Goal: Check status: Check status

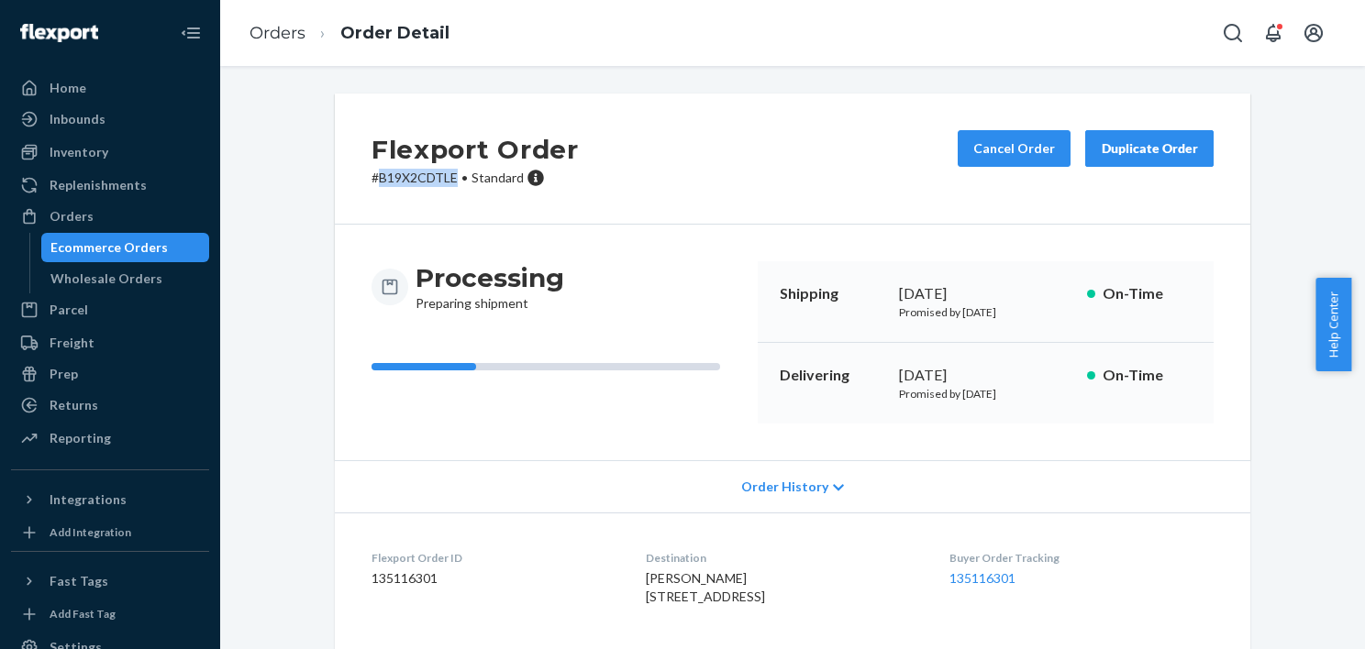
click at [133, 244] on div "Ecommerce Orders" at bounding box center [108, 247] width 117 height 18
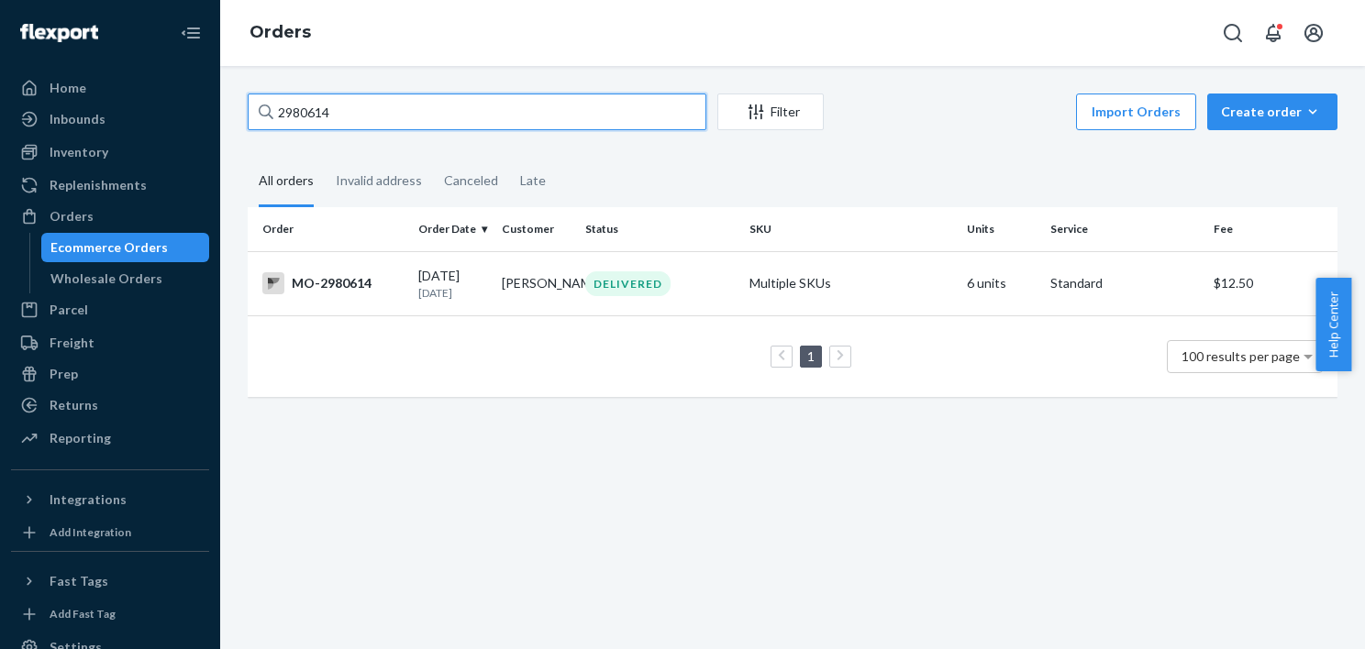
click at [326, 110] on input "2980614" at bounding box center [477, 112] width 459 height 37
paste input "61"
type input "2986114"
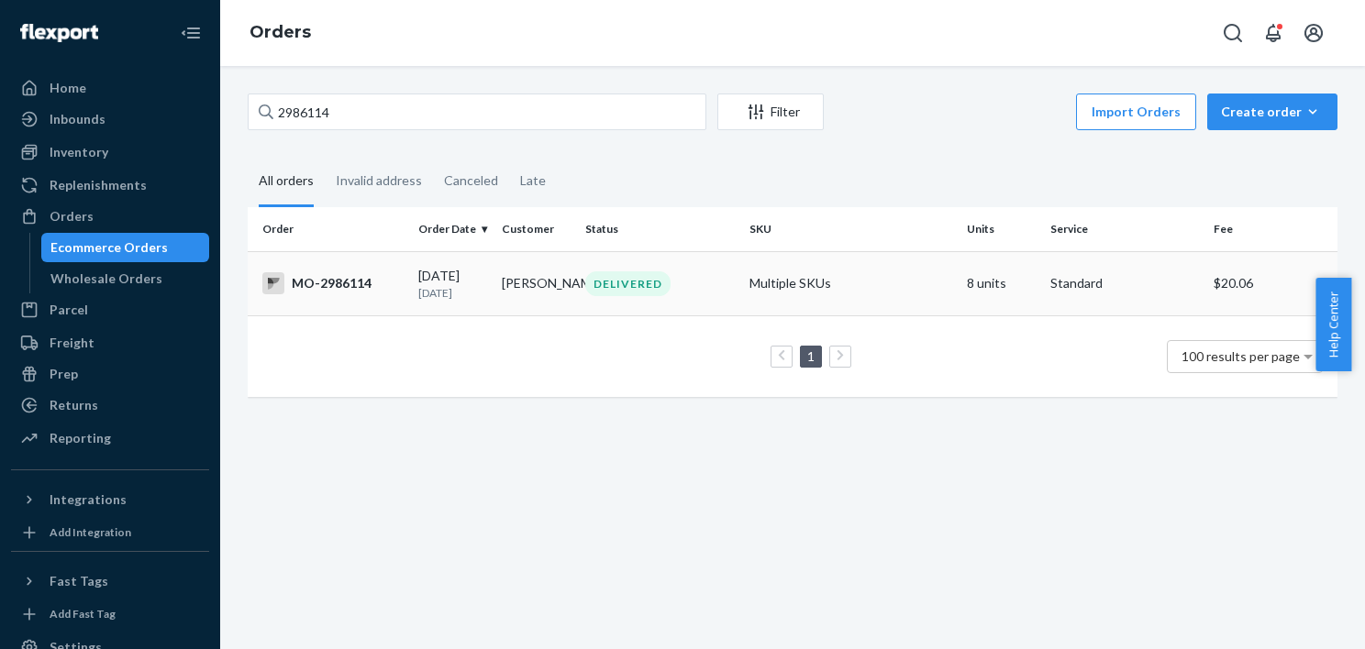
click at [673, 295] on div "DELIVERED" at bounding box center [660, 284] width 156 height 25
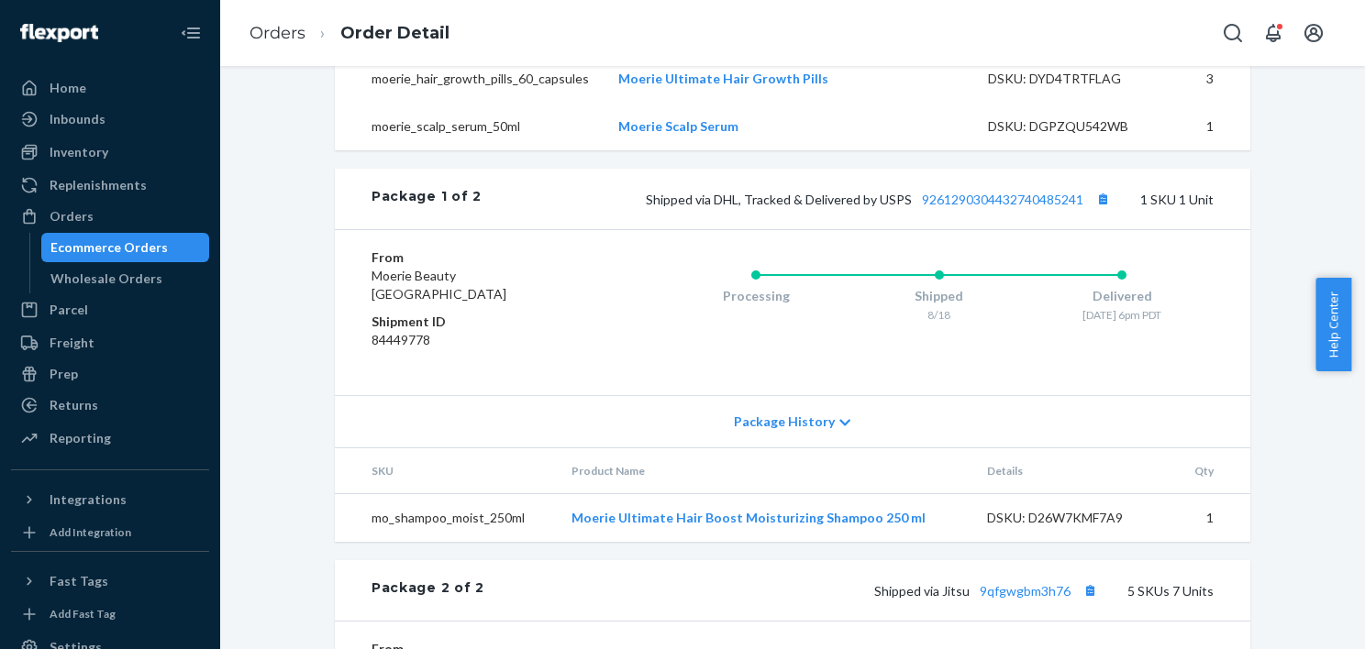
scroll to position [871, 0]
click at [1092, 212] on button "Copy tracking number" at bounding box center [1103, 200] width 24 height 24
copy tr "Moerie Ultimate Hair Boost Moisturizing Shampoo"
drag, startPoint x: 544, startPoint y: 539, endPoint x: 859, endPoint y: 543, distance: 314.7
click at [859, 543] on tr "mo_shampoo_moist_250ml Moerie Ultimate Hair Boost Moisturizing Shampoo 250 ml D…" at bounding box center [792, 519] width 915 height 49
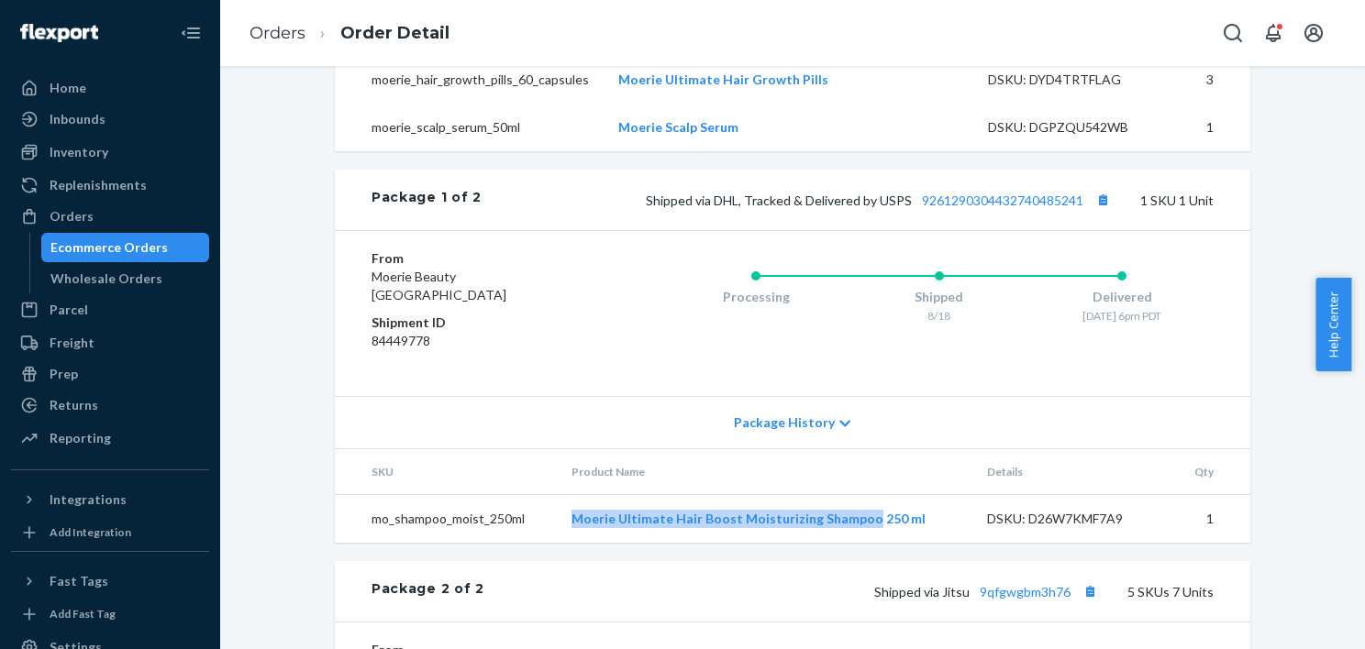
drag, startPoint x: 106, startPoint y: 246, endPoint x: 205, endPoint y: 12, distance: 254.0
click at [106, 246] on div "Ecommerce Orders" at bounding box center [108, 247] width 117 height 18
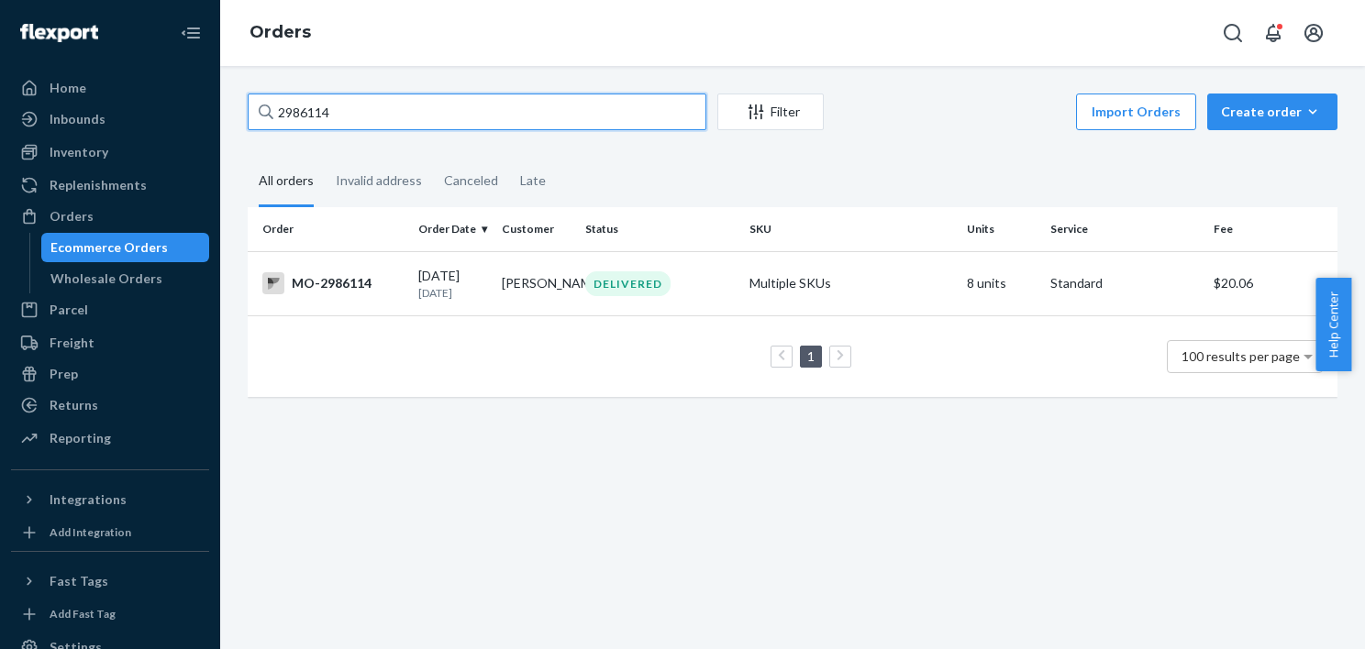
click at [374, 107] on input "2986114" at bounding box center [477, 112] width 459 height 37
paste input "95026"
type input "2995026"
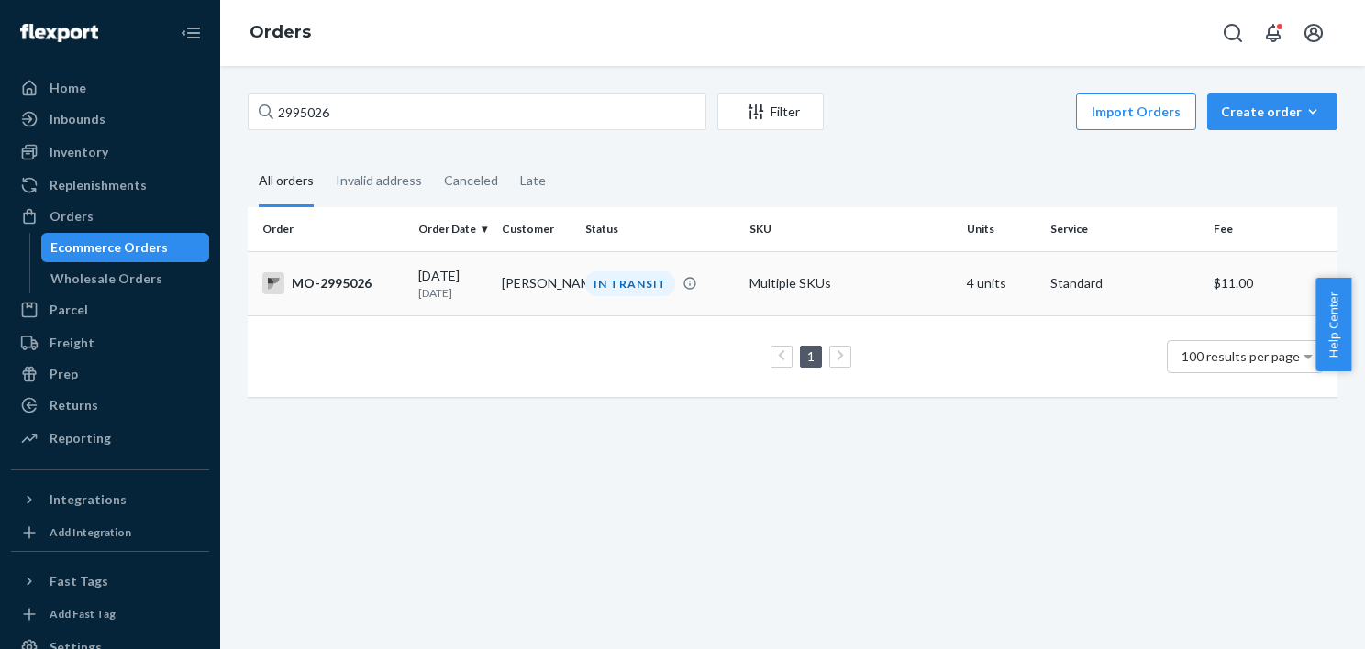
click at [495, 270] on td "Natasha Sebend" at bounding box center [535, 283] width 83 height 64
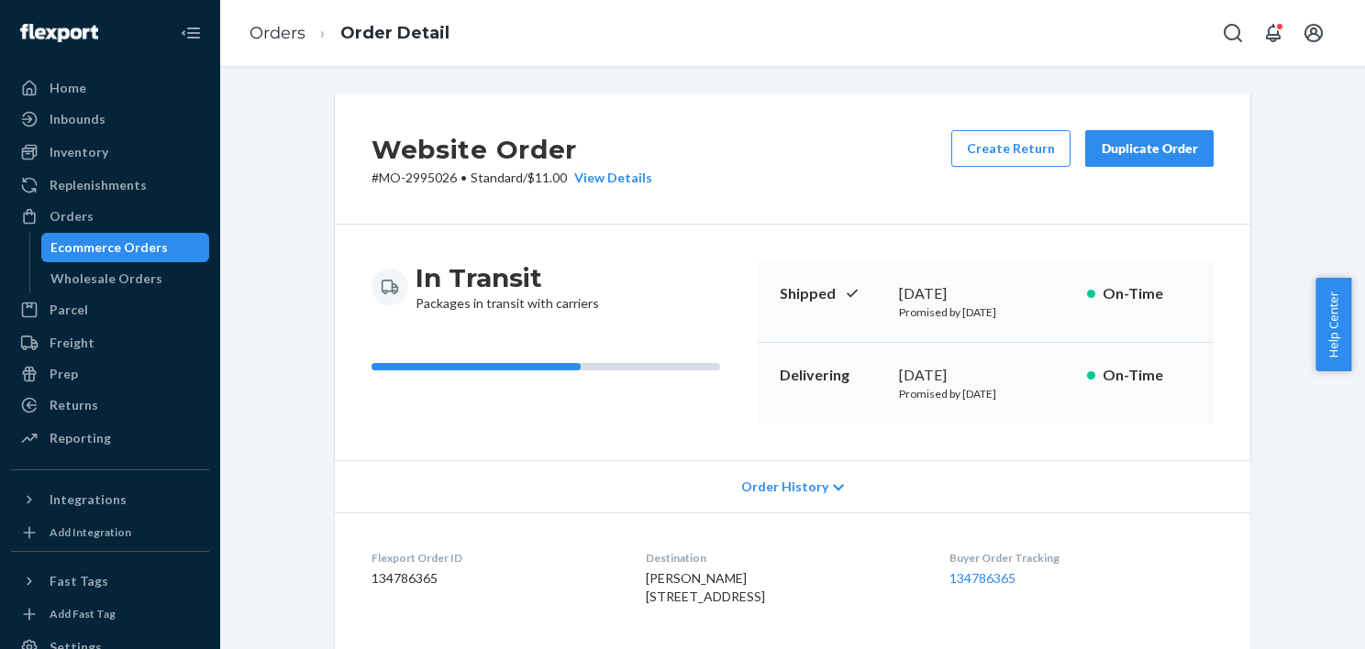
scroll to position [275, 0]
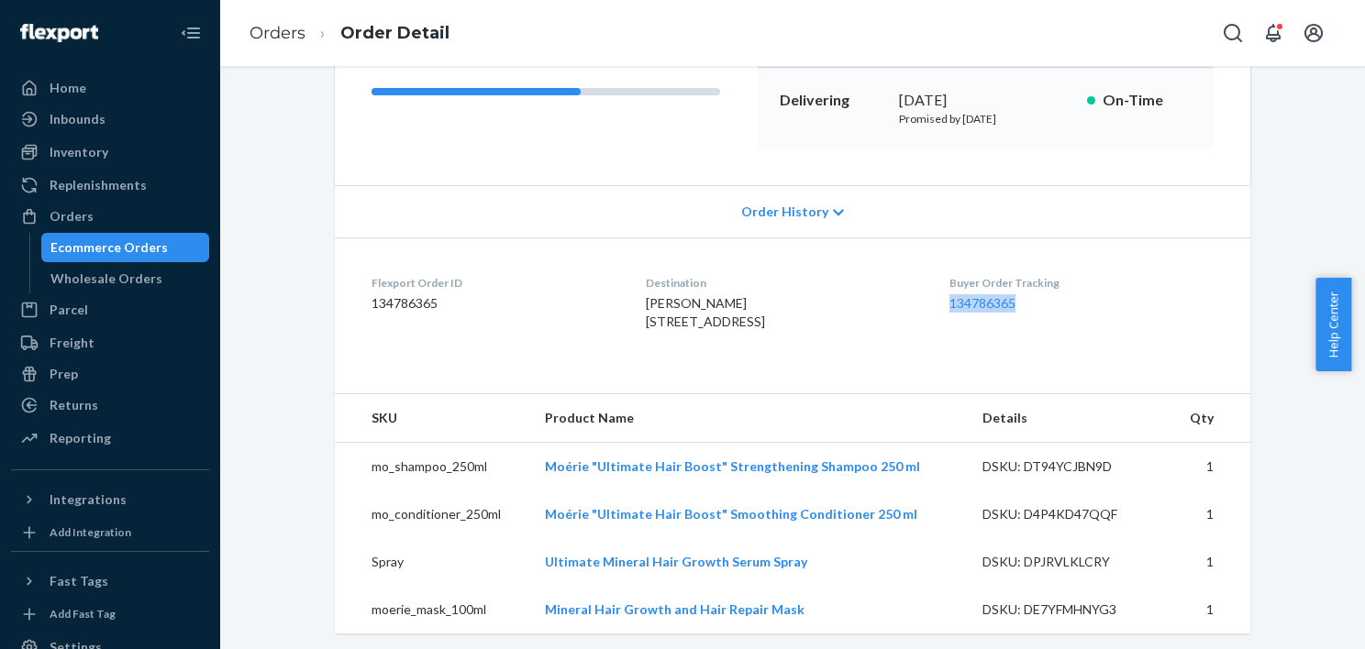
drag, startPoint x: 997, startPoint y: 300, endPoint x: 948, endPoint y: 297, distance: 49.6
click at [948, 297] on dl "Flexport Order ID 134786365 Destination Natasha Sebend 25004 County Rd 1140 E D…" at bounding box center [792, 307] width 915 height 138
drag, startPoint x: 948, startPoint y: 297, endPoint x: 965, endPoint y: 305, distance: 19.3
drag, startPoint x: 965, startPoint y: 305, endPoint x: 906, endPoint y: 321, distance: 60.7
click at [897, 324] on div "Natasha Sebend 25004 County Rd 1140 E Danville, IL 61834-5644 US" at bounding box center [782, 312] width 273 height 37
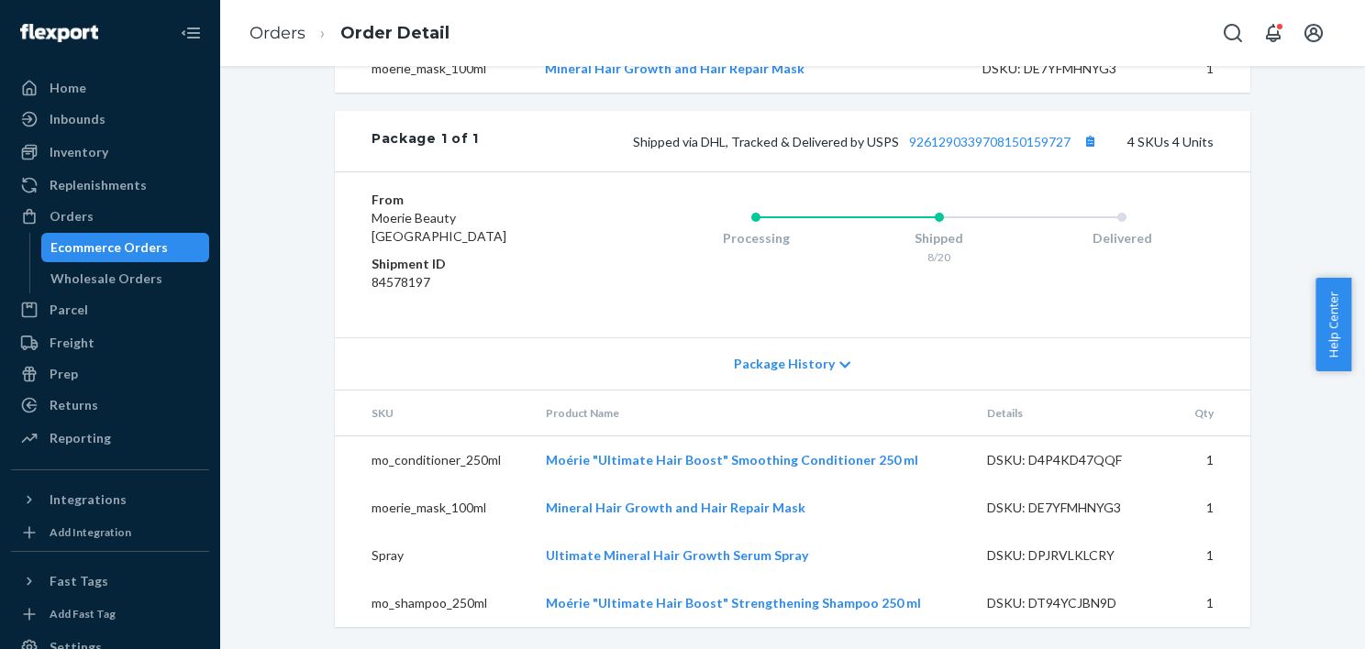
scroll to position [393, 0]
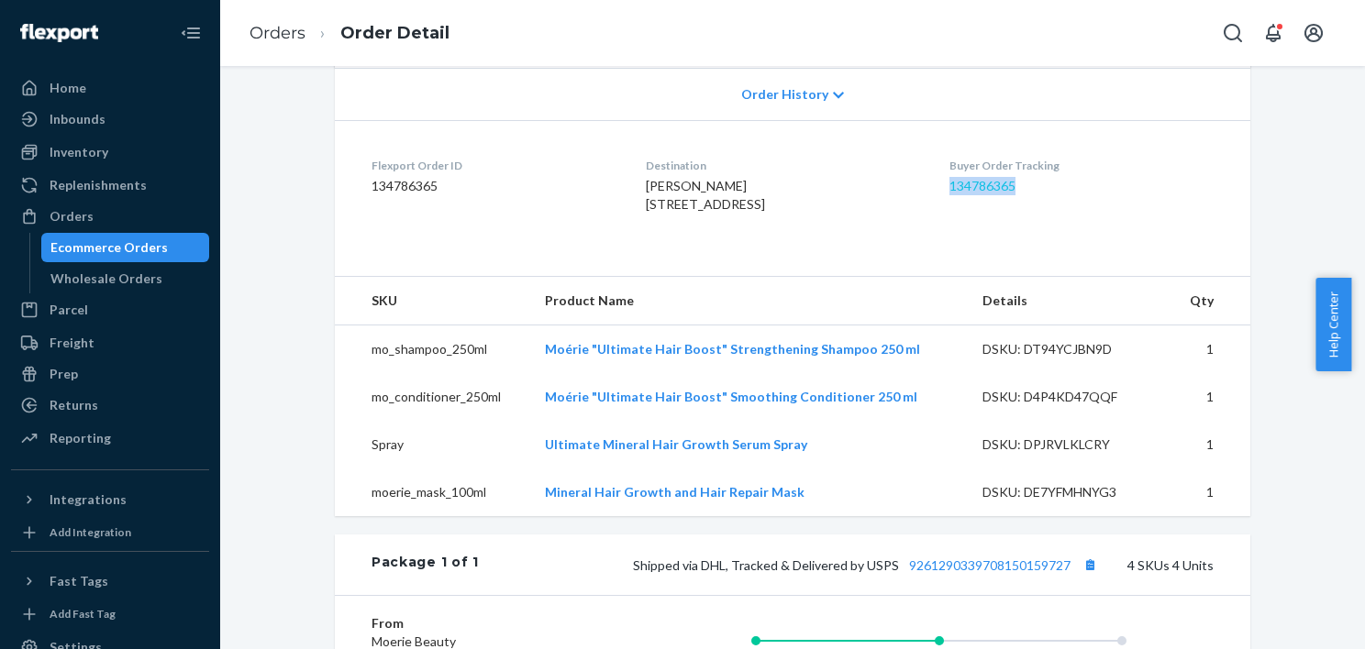
copy link "134786365"
drag, startPoint x: 1053, startPoint y: 184, endPoint x: 882, endPoint y: 172, distance: 171.9
click at [882, 172] on dl "Flexport Order ID 134786365 Destination Natasha Sebend 25004 County Rd 1140 E D…" at bounding box center [792, 189] width 915 height 138
drag, startPoint x: 882, startPoint y: 172, endPoint x: 830, endPoint y: 172, distance: 51.4
click at [830, 172] on dt "Destination" at bounding box center [782, 166] width 273 height 16
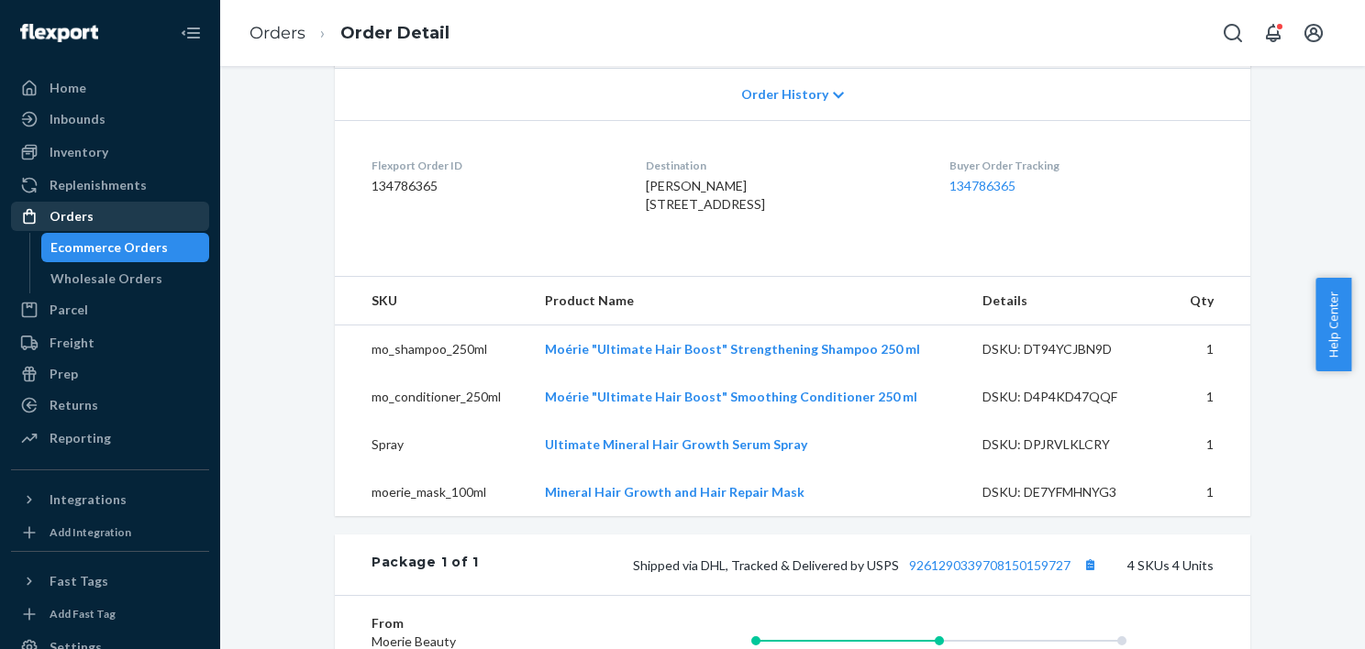
click at [125, 247] on div "Ecommerce Orders" at bounding box center [108, 247] width 117 height 18
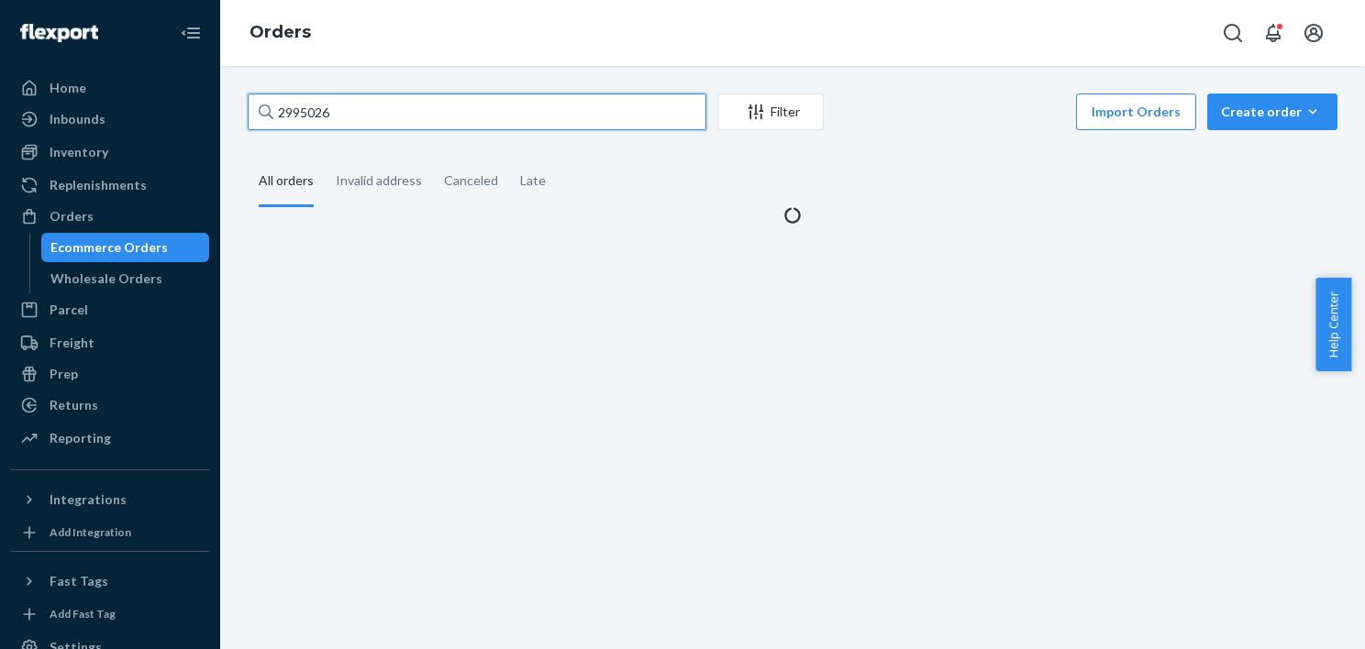
click at [451, 106] on input "2995026" at bounding box center [477, 112] width 459 height 37
click at [450, 106] on input "2995026" at bounding box center [477, 112] width 459 height 37
paste input "776659"
type input "2776659"
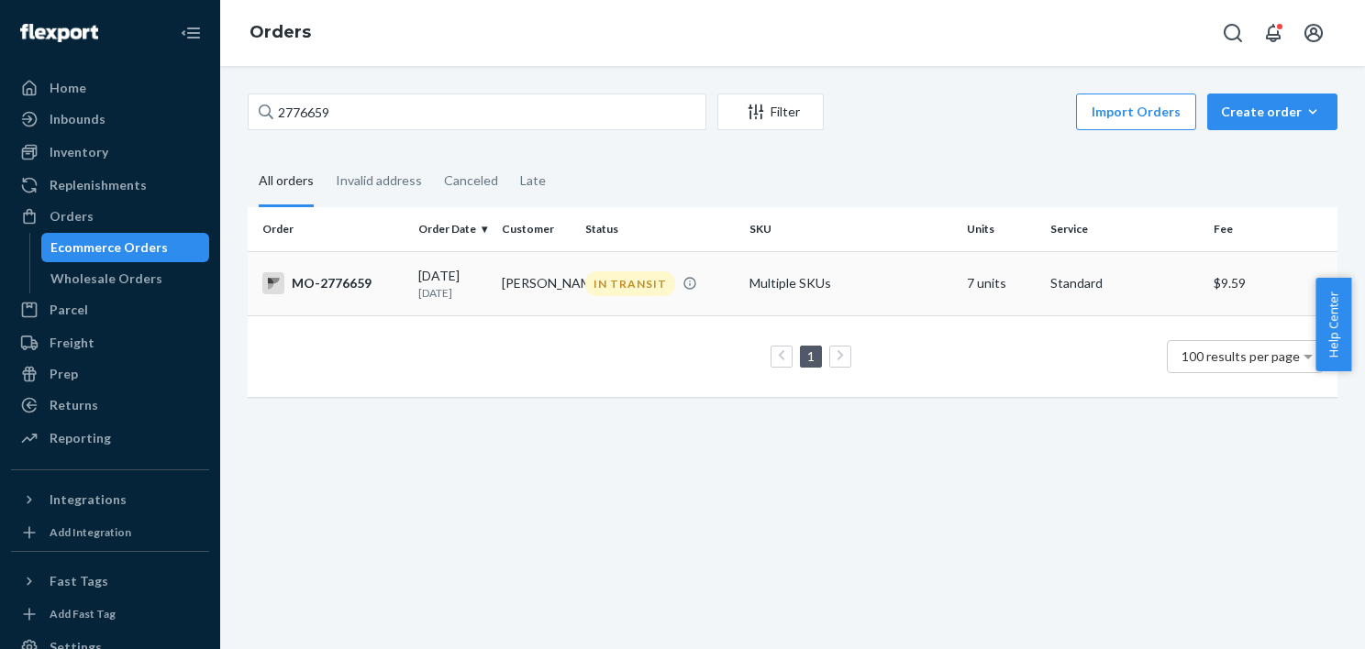
click at [776, 286] on td "Multiple SKUs" at bounding box center [851, 283] width 218 height 64
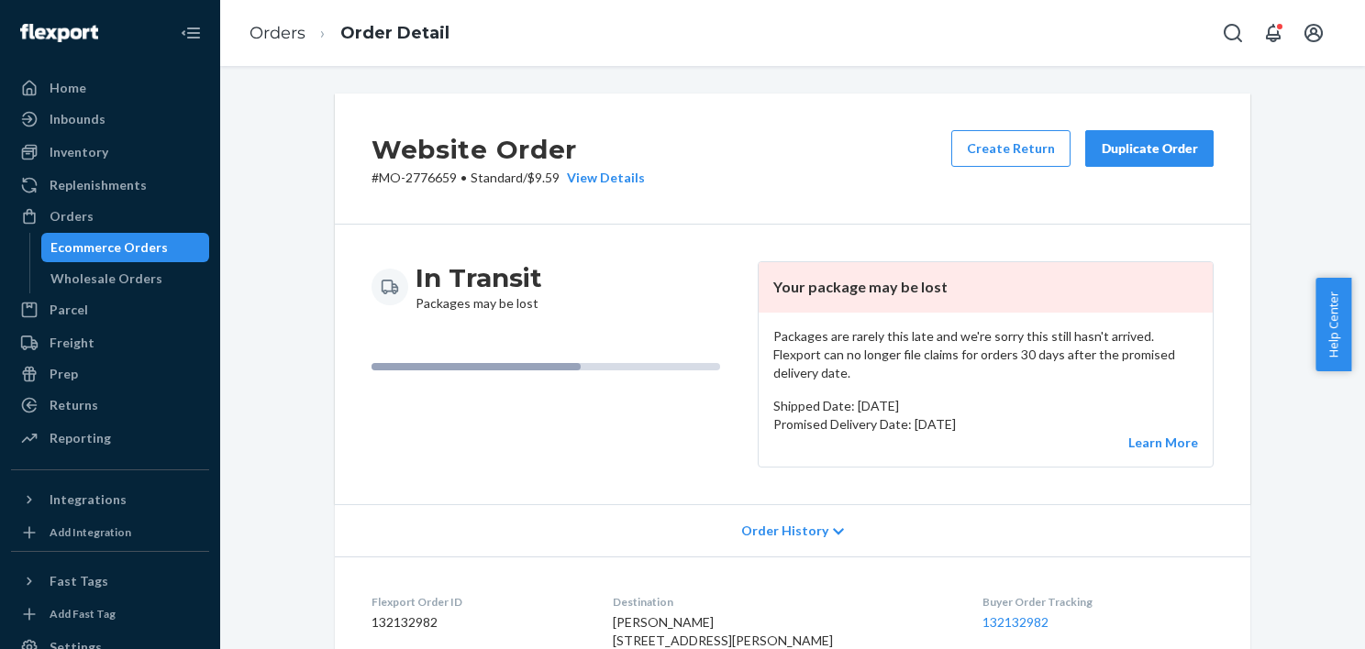
click at [173, 238] on div "Ecommerce Orders" at bounding box center [125, 248] width 165 height 26
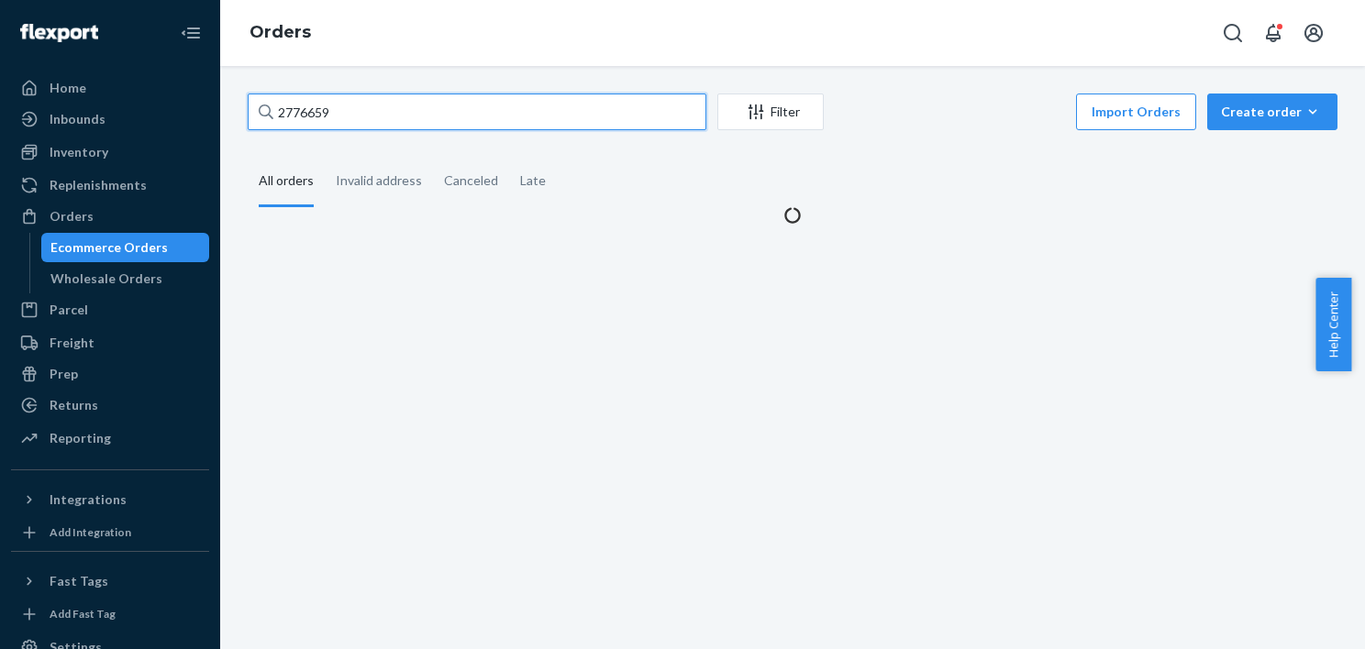
click at [453, 109] on input "2776659" at bounding box center [477, 112] width 459 height 37
paste input "155168"
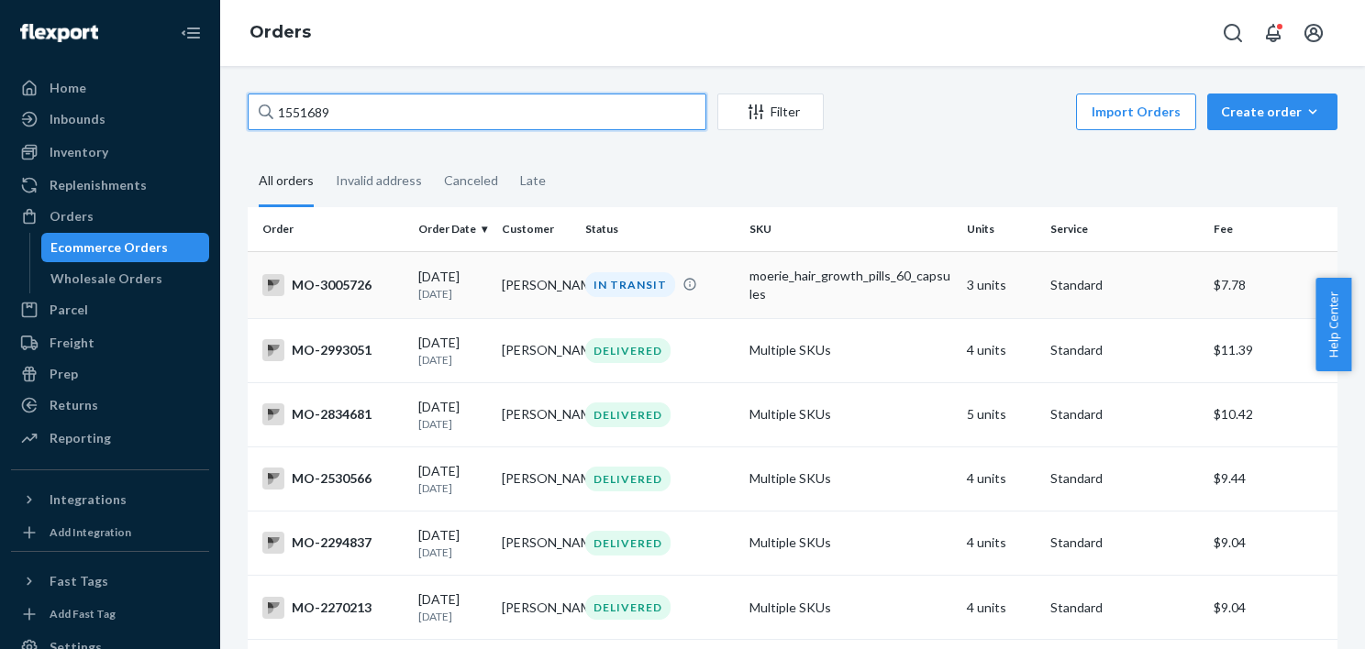
type input "1551689"
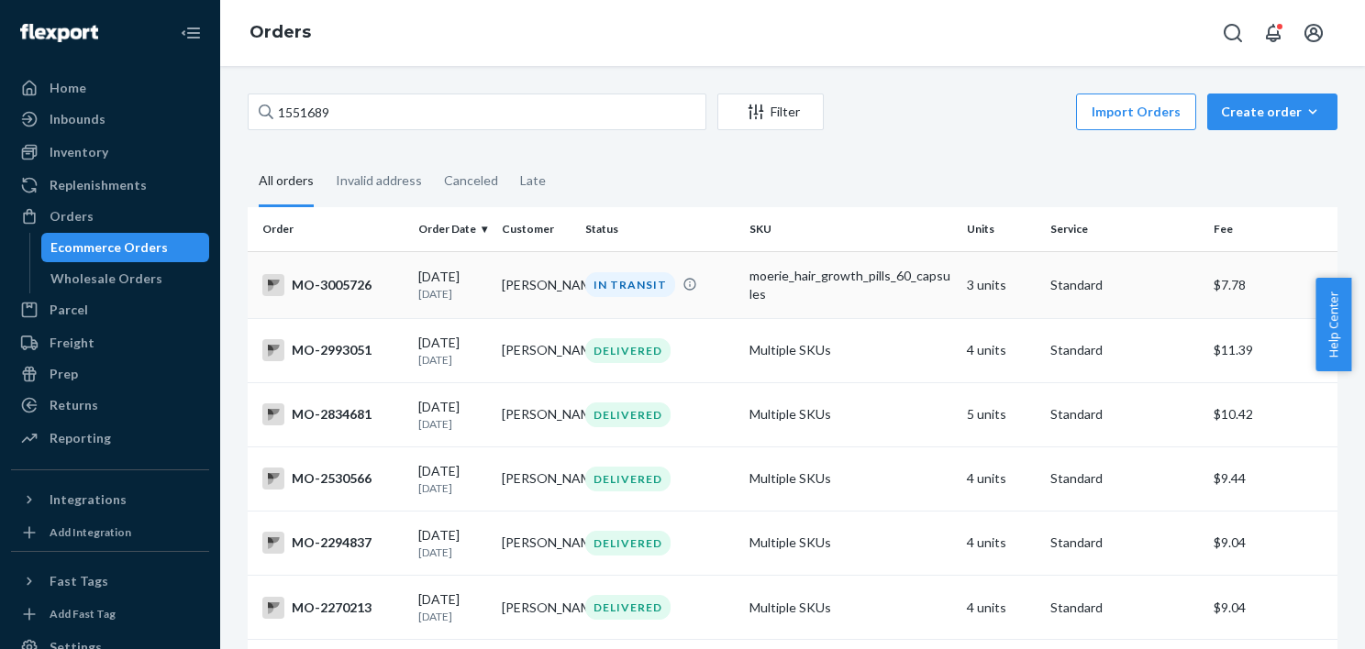
click at [651, 269] on td "IN TRANSIT" at bounding box center [659, 284] width 163 height 67
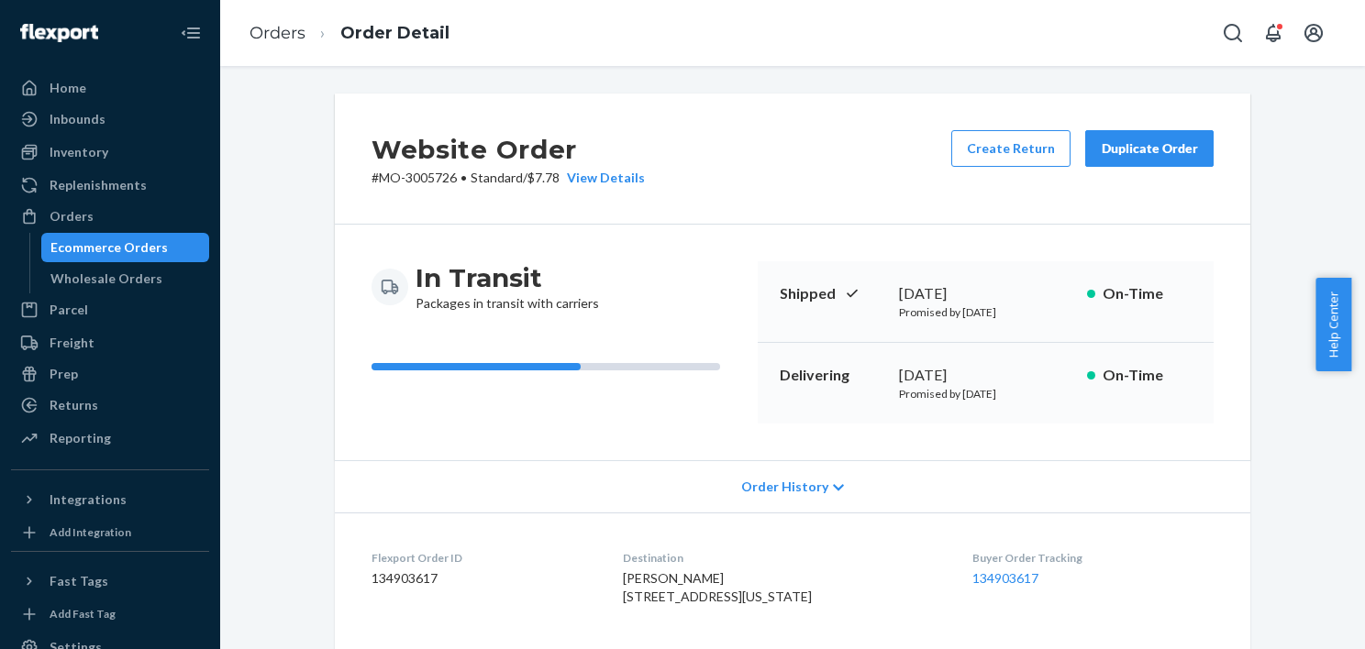
drag, startPoint x: 138, startPoint y: 242, endPoint x: 169, endPoint y: 240, distance: 31.2
click at [139, 242] on div "Ecommerce Orders" at bounding box center [108, 247] width 117 height 18
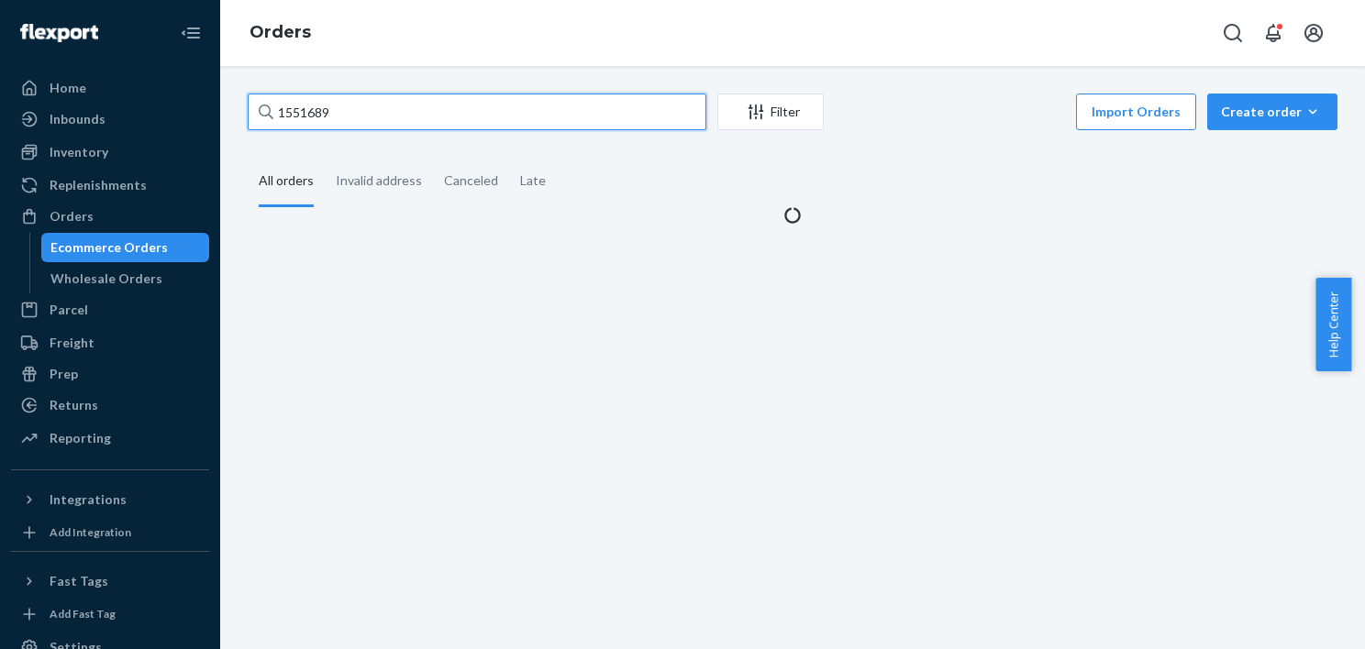
click at [471, 120] on input "1551689" at bounding box center [477, 112] width 459 height 37
paste input "3002265"
click at [471, 120] on input "15516893002265" at bounding box center [477, 112] width 459 height 37
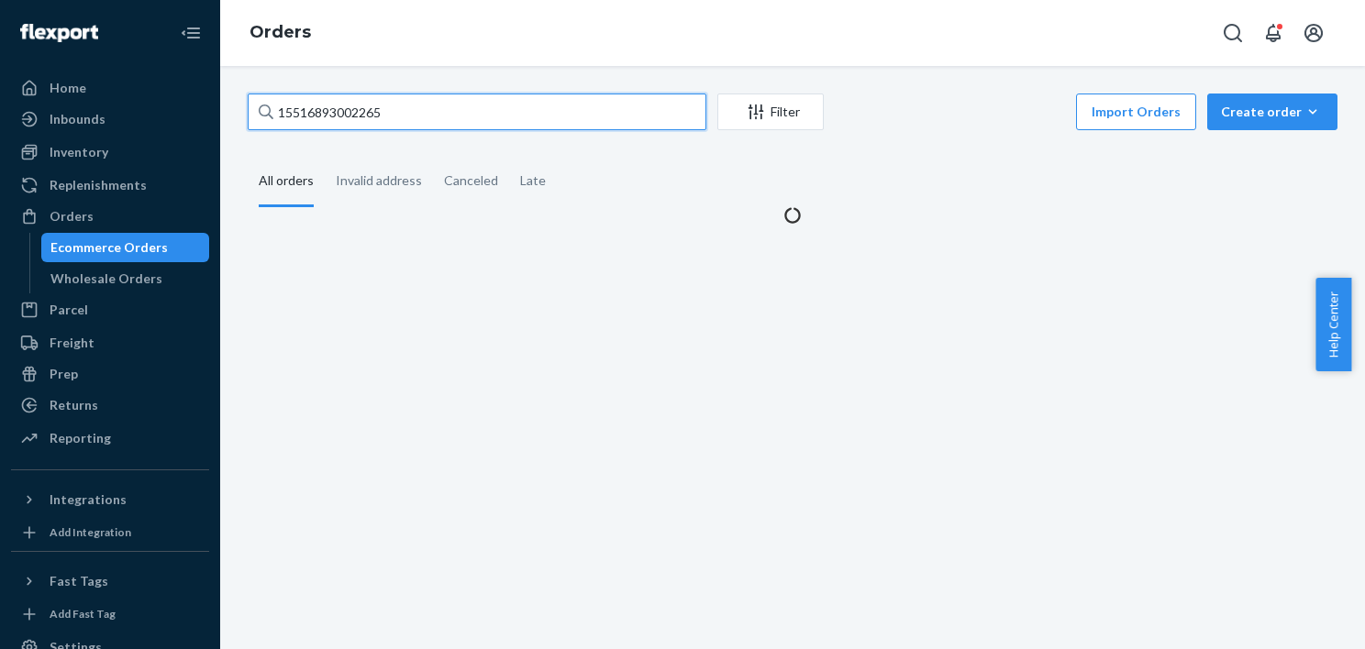
click at [471, 120] on input "15516893002265" at bounding box center [477, 112] width 459 height 37
paste input "text"
type input "3002265"
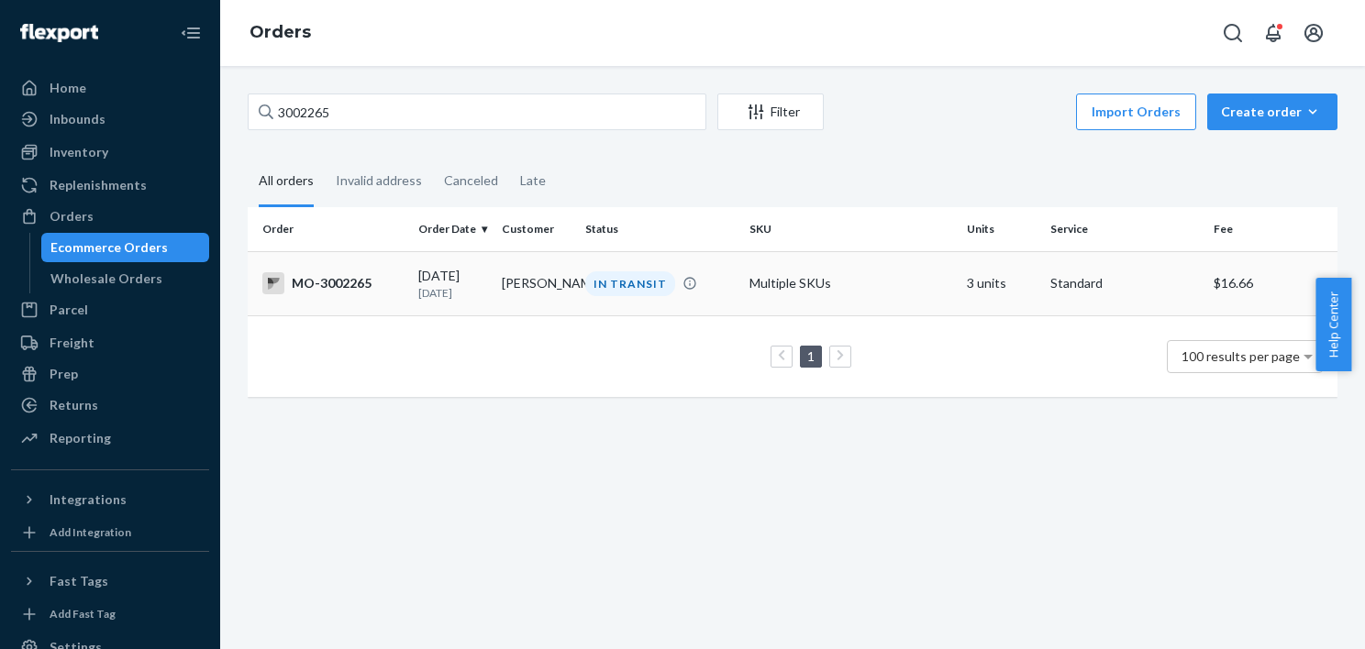
click at [819, 283] on td "Multiple SKUs" at bounding box center [851, 283] width 218 height 64
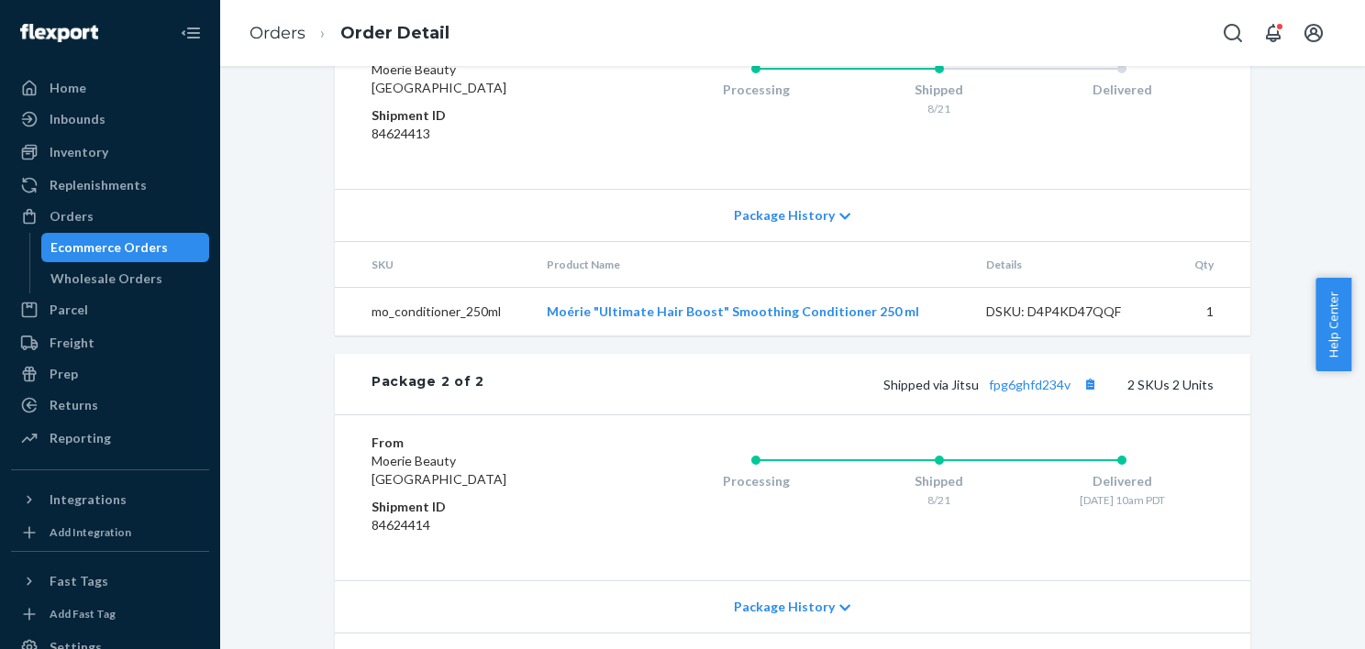
scroll to position [734, 0]
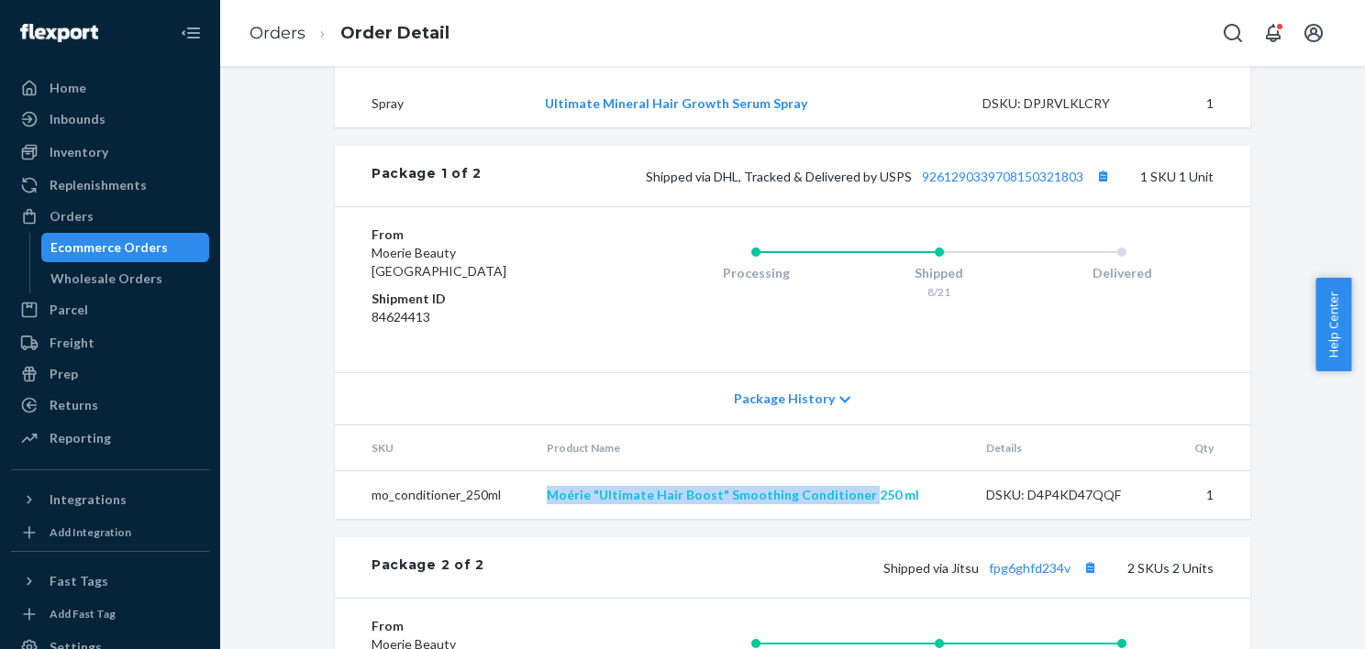
copy link "Moérie "Ultimate Hair Boost" Smoothing Conditioner"
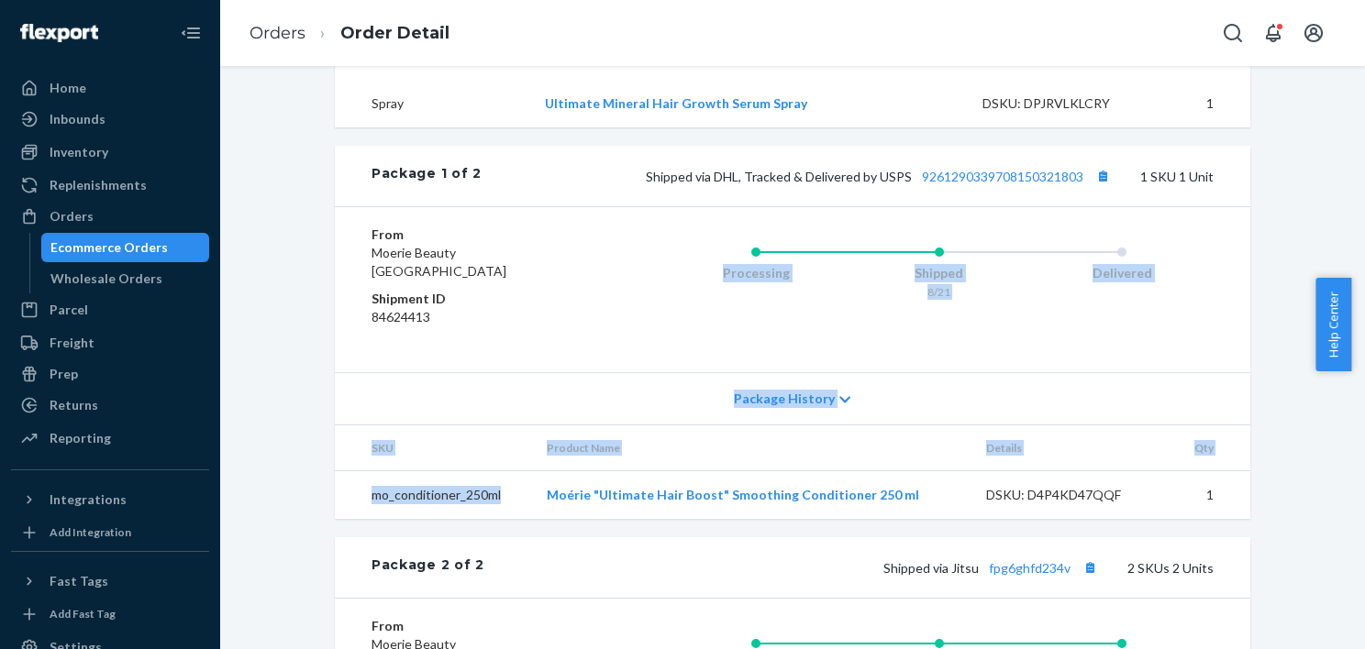
drag, startPoint x: 544, startPoint y: 535, endPoint x: 662, endPoint y: 328, distance: 237.9
click at [662, 328] on div "Package 1 of 2 Shipped via DHL, Tracked & Delivered by USPS 9261290339708150321…" at bounding box center [792, 332] width 915 height 373
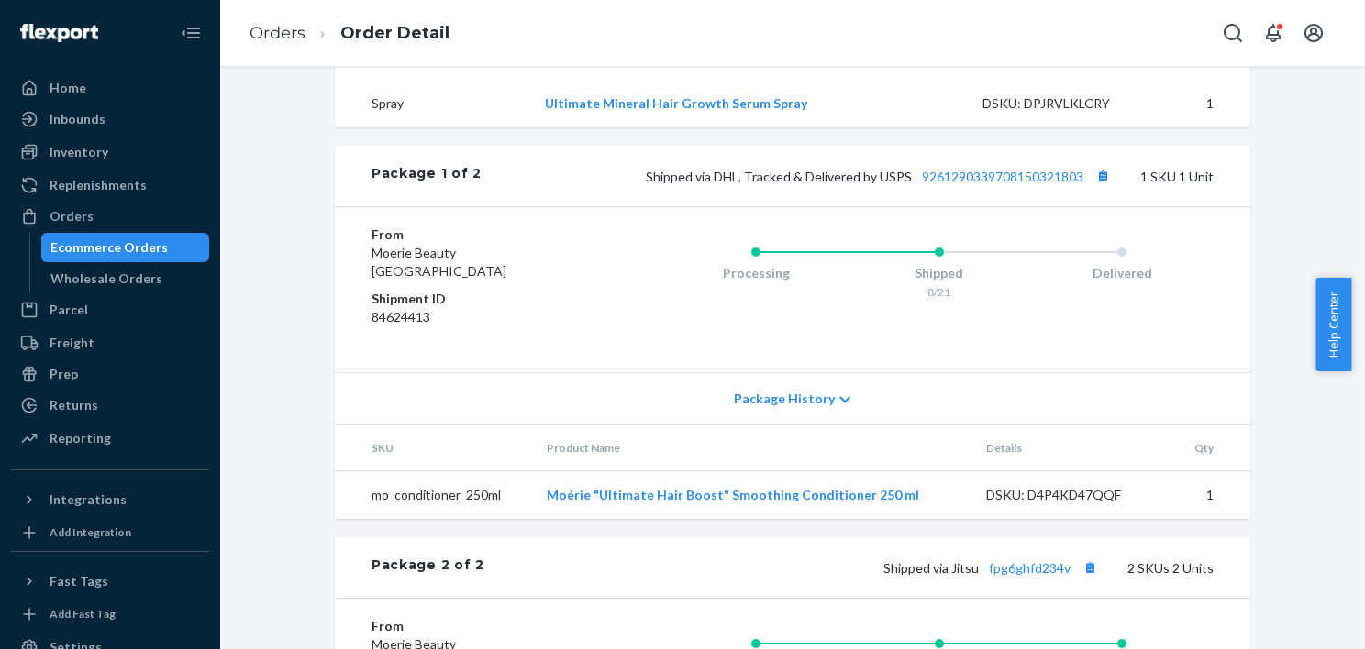
drag, startPoint x: 662, startPoint y: 328, endPoint x: 517, endPoint y: 253, distance: 163.3
click at [517, 253] on div "From Moerie Beauty Phillipsburg, NJ 08865 Shipment ID 84624413 Processing Shipp…" at bounding box center [792, 289] width 915 height 166
click at [1093, 188] on button "Copy tracking number" at bounding box center [1103, 176] width 24 height 24
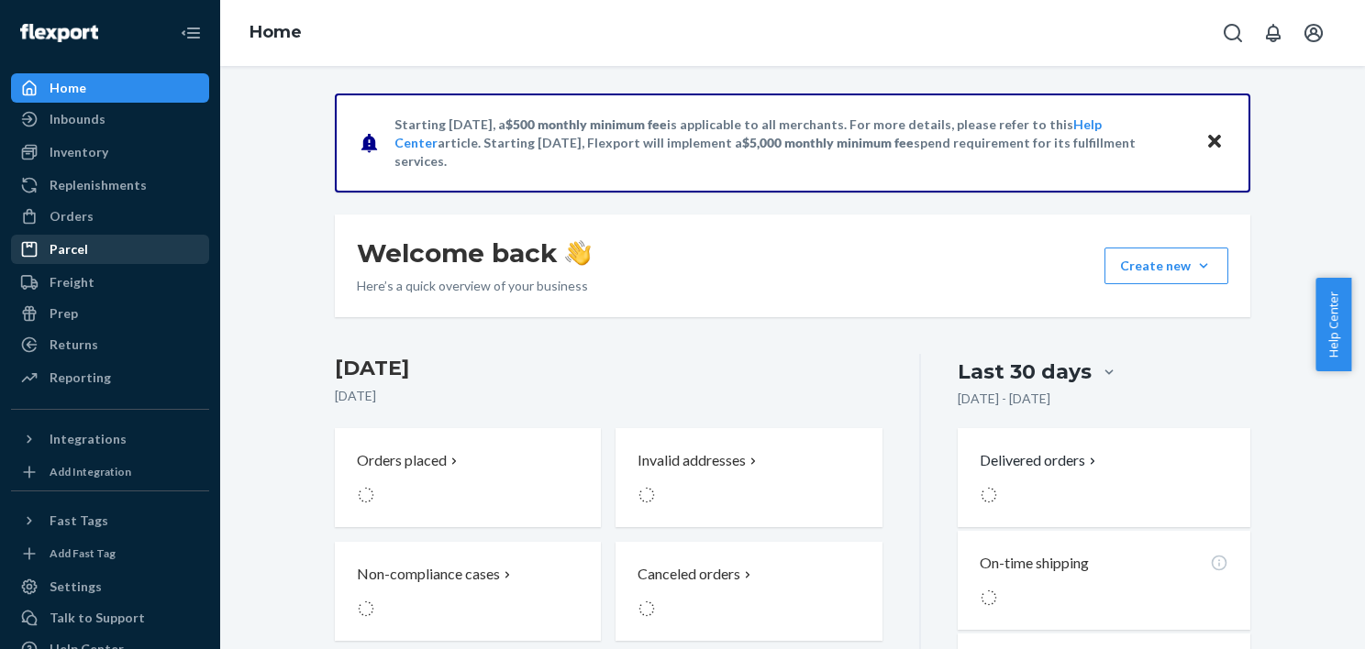
click at [85, 219] on div "Orders" at bounding box center [72, 216] width 44 height 18
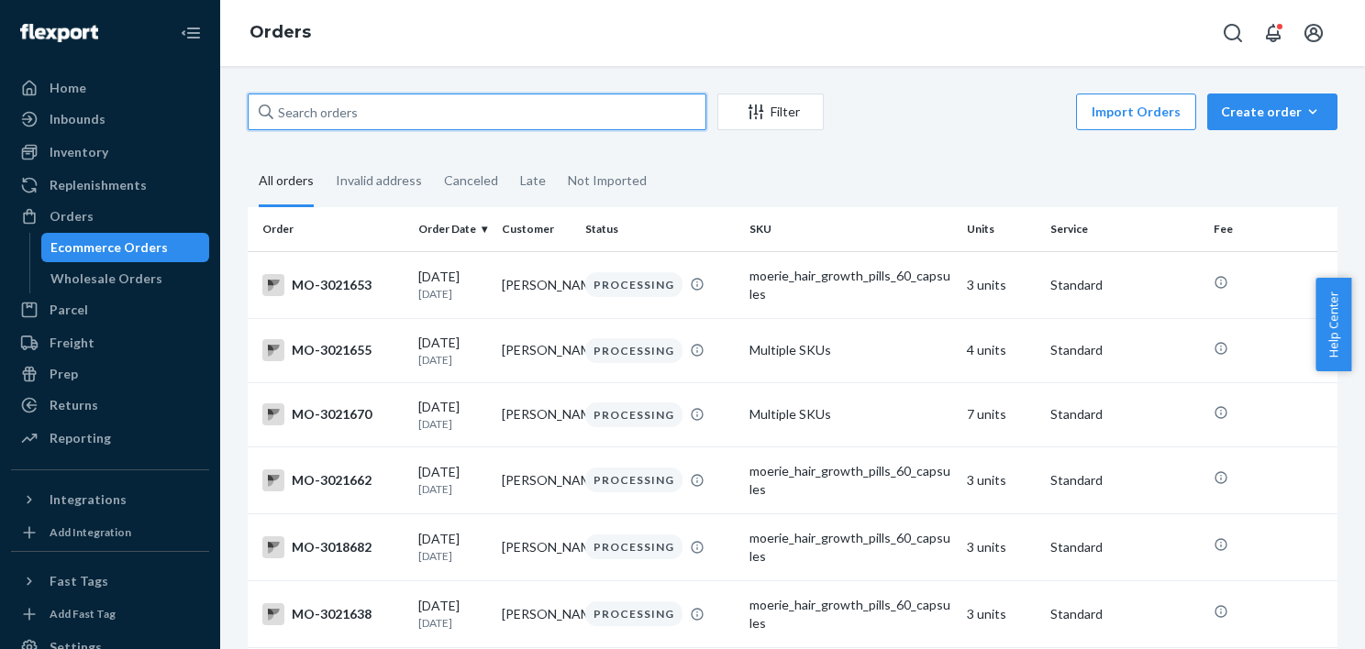
paste input "3015139"
type input "3015139"
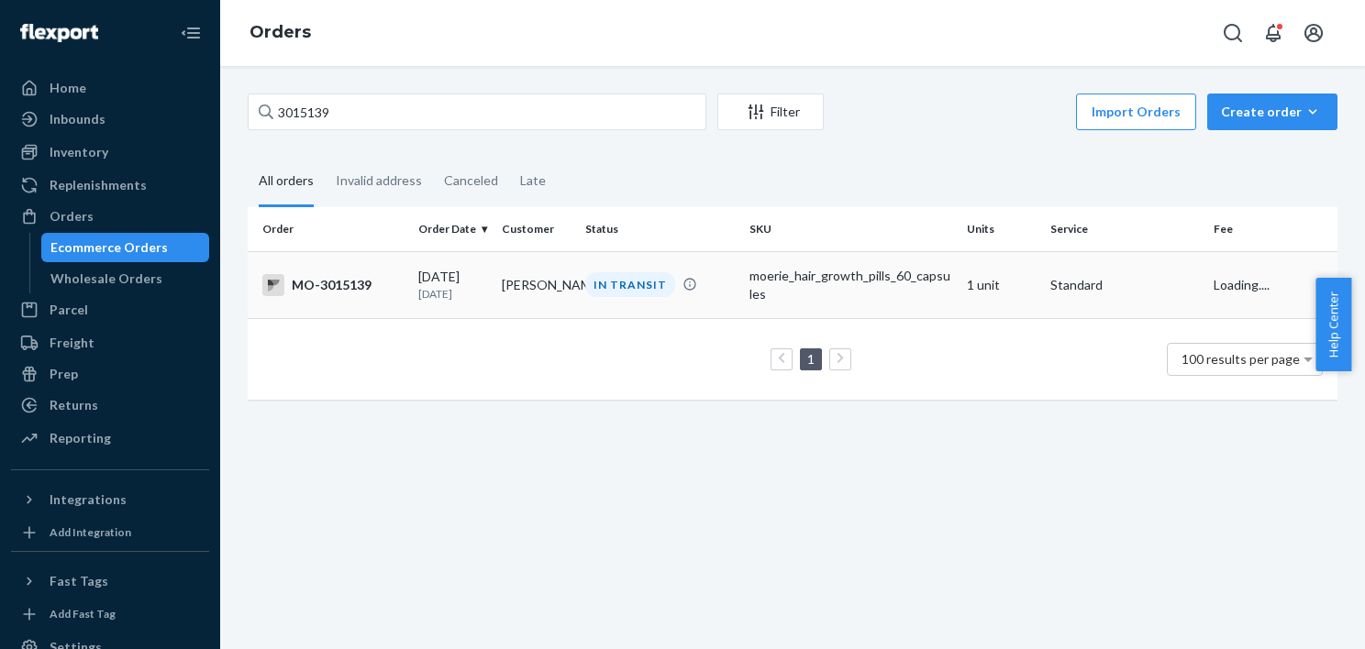
click at [629, 283] on div "IN TRANSIT" at bounding box center [630, 284] width 90 height 25
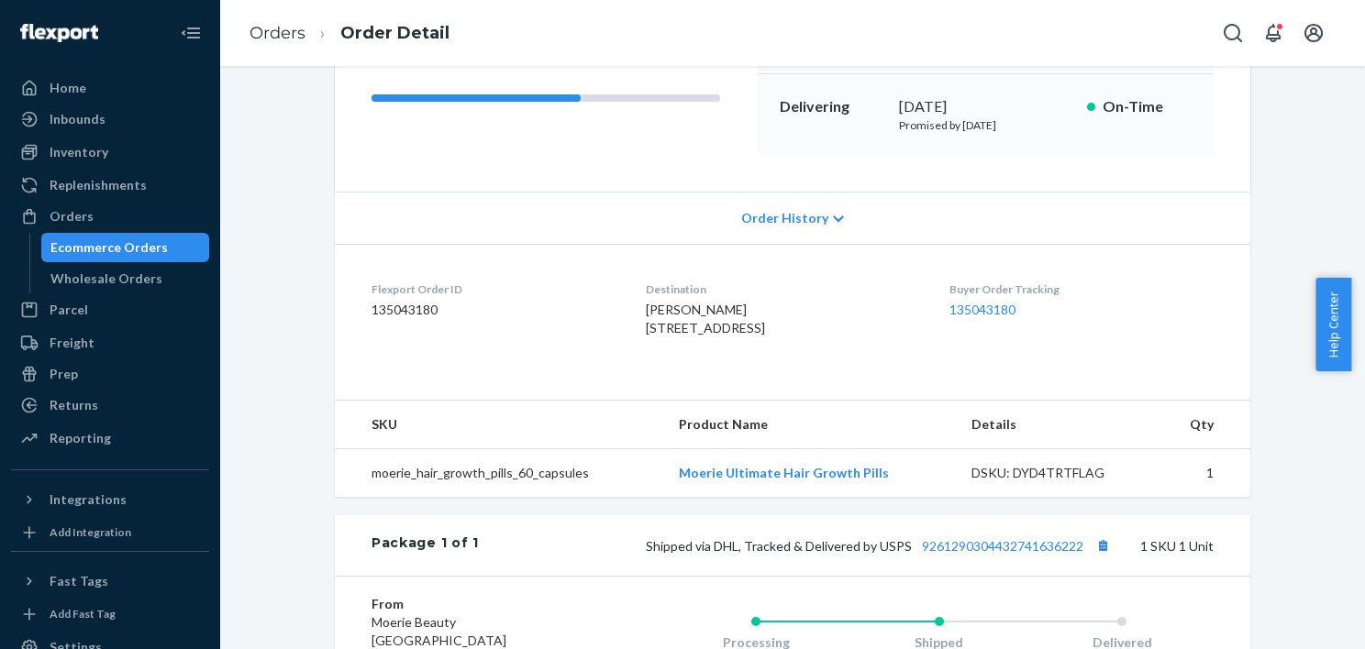
scroll to position [275, 0]
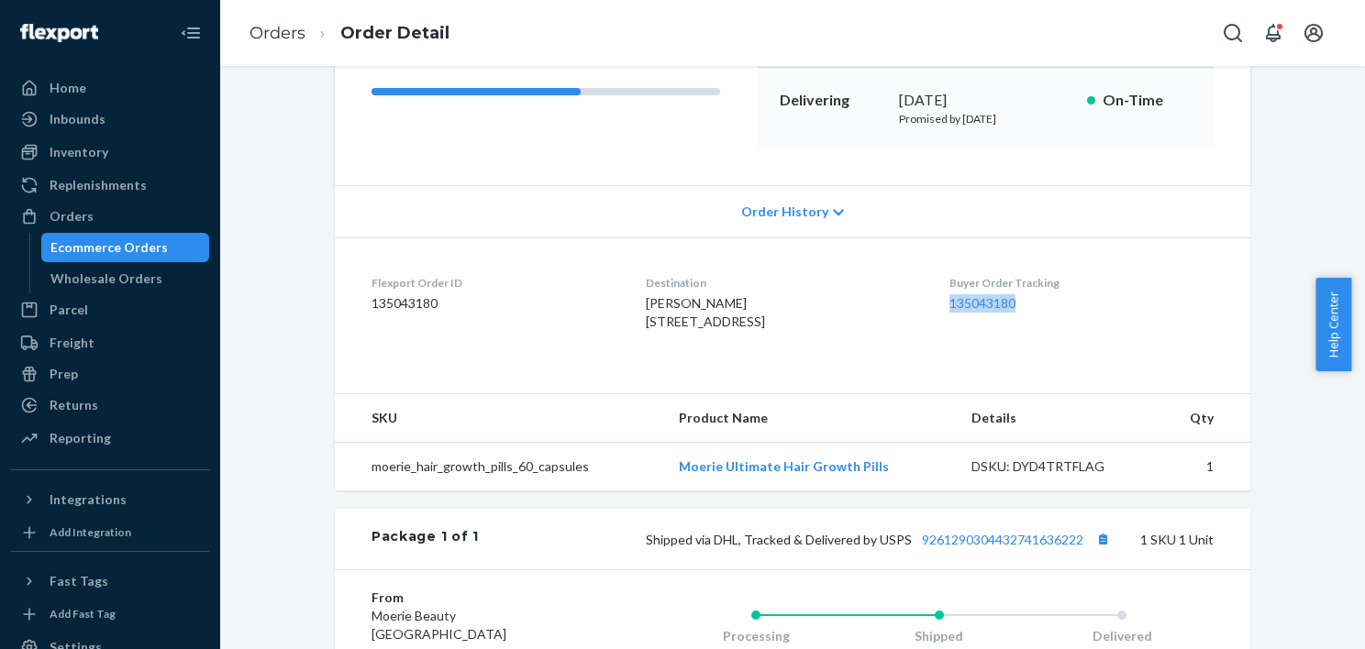
drag, startPoint x: 1049, startPoint y: 294, endPoint x: 947, endPoint y: 293, distance: 102.7
click at [947, 293] on dl "Flexport Order ID 135043180 Destination [PERSON_NAME] [STREET_ADDRESS]-1747 US …" at bounding box center [792, 307] width 915 height 138
copy link "135043180"
drag, startPoint x: 947, startPoint y: 293, endPoint x: 870, endPoint y: 319, distance: 81.5
click at [870, 319] on div "[PERSON_NAME] [STREET_ADDRESS]" at bounding box center [782, 312] width 273 height 37
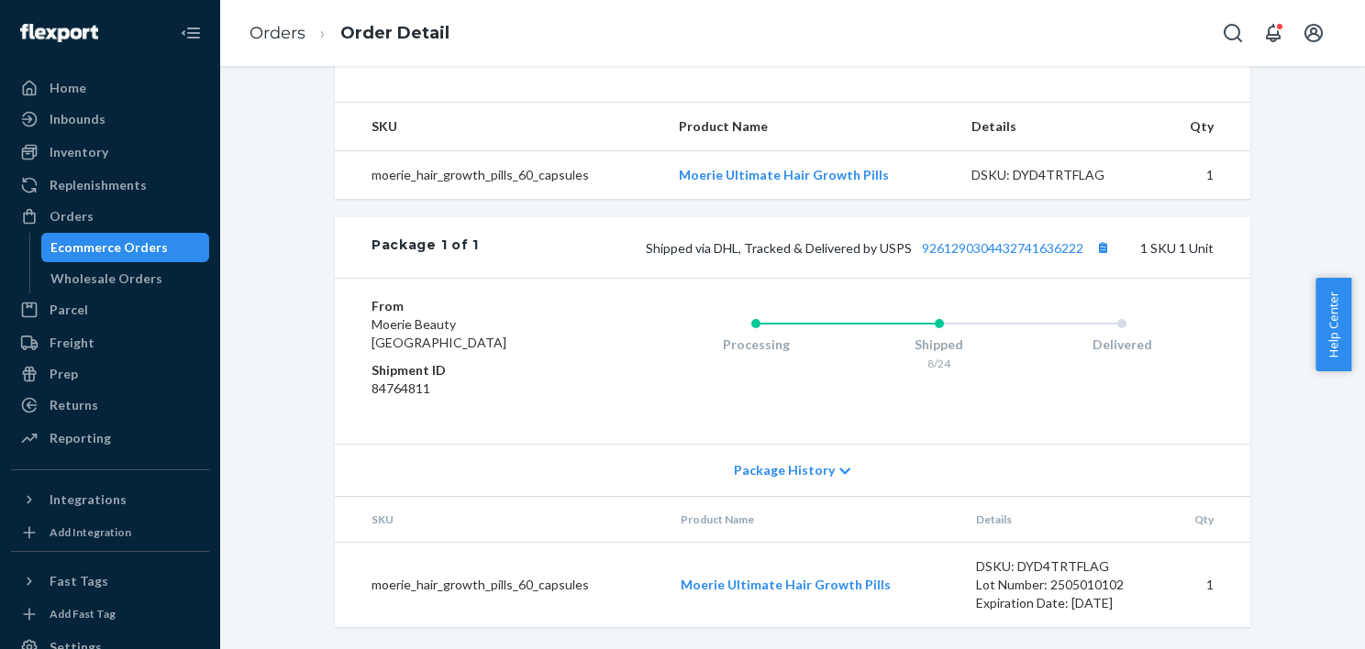
scroll to position [602, 0]
drag, startPoint x: 154, startPoint y: 246, endPoint x: 203, endPoint y: 227, distance: 52.0
click at [154, 246] on div "Ecommerce Orders" at bounding box center [108, 247] width 117 height 18
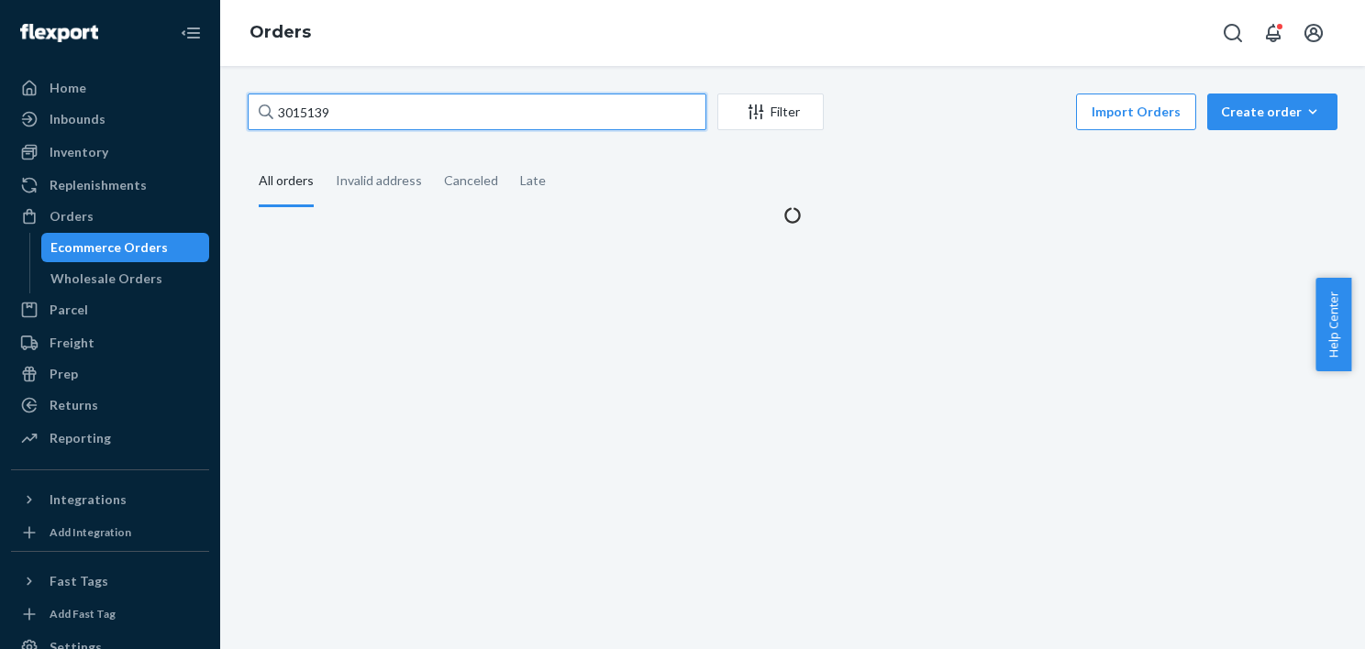
click at [420, 114] on input "3015139" at bounding box center [477, 112] width 459 height 37
paste input "09151"
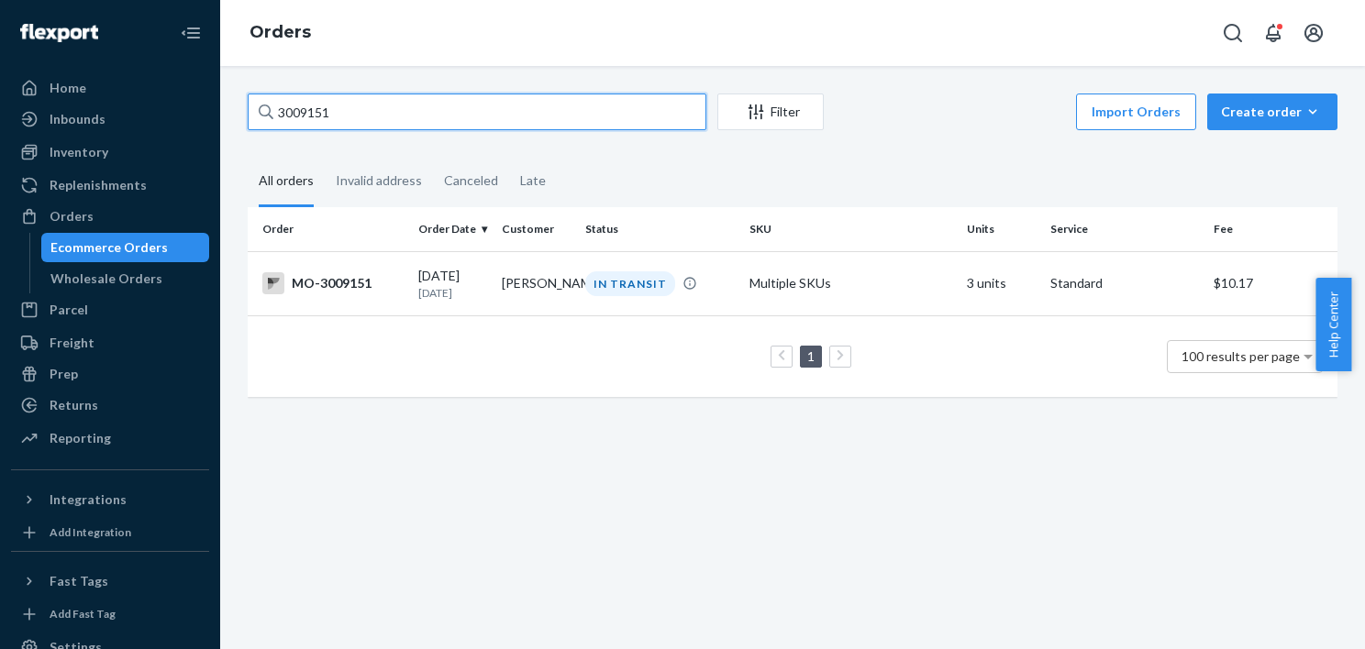
type input "3009151"
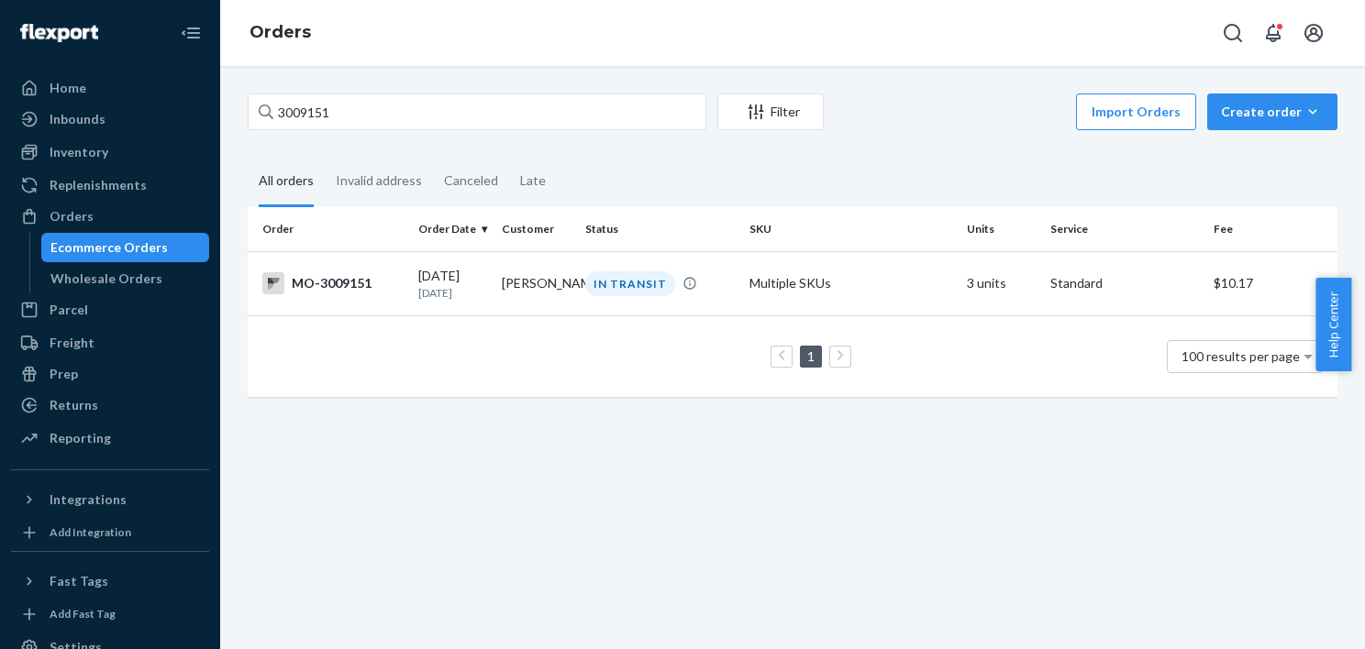
click at [742, 244] on th "SKU" at bounding box center [851, 229] width 218 height 44
click at [742, 276] on td "Multiple SKUs" at bounding box center [851, 283] width 218 height 64
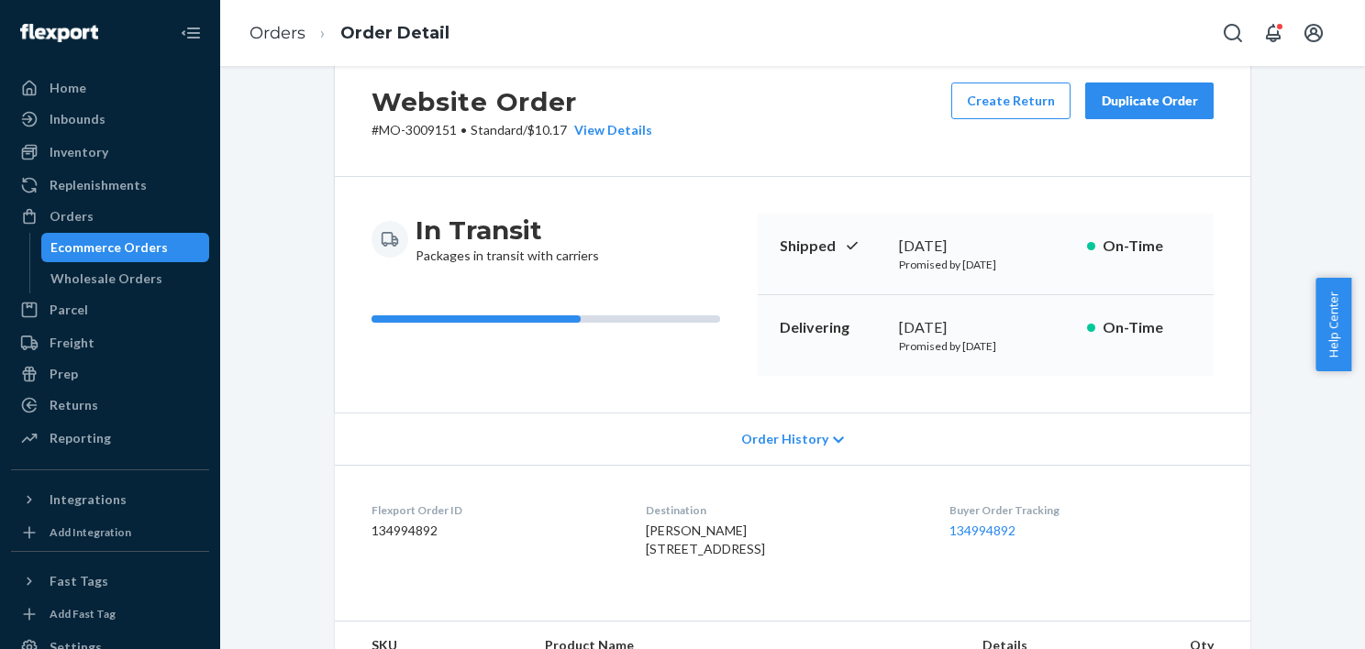
scroll to position [92, 0]
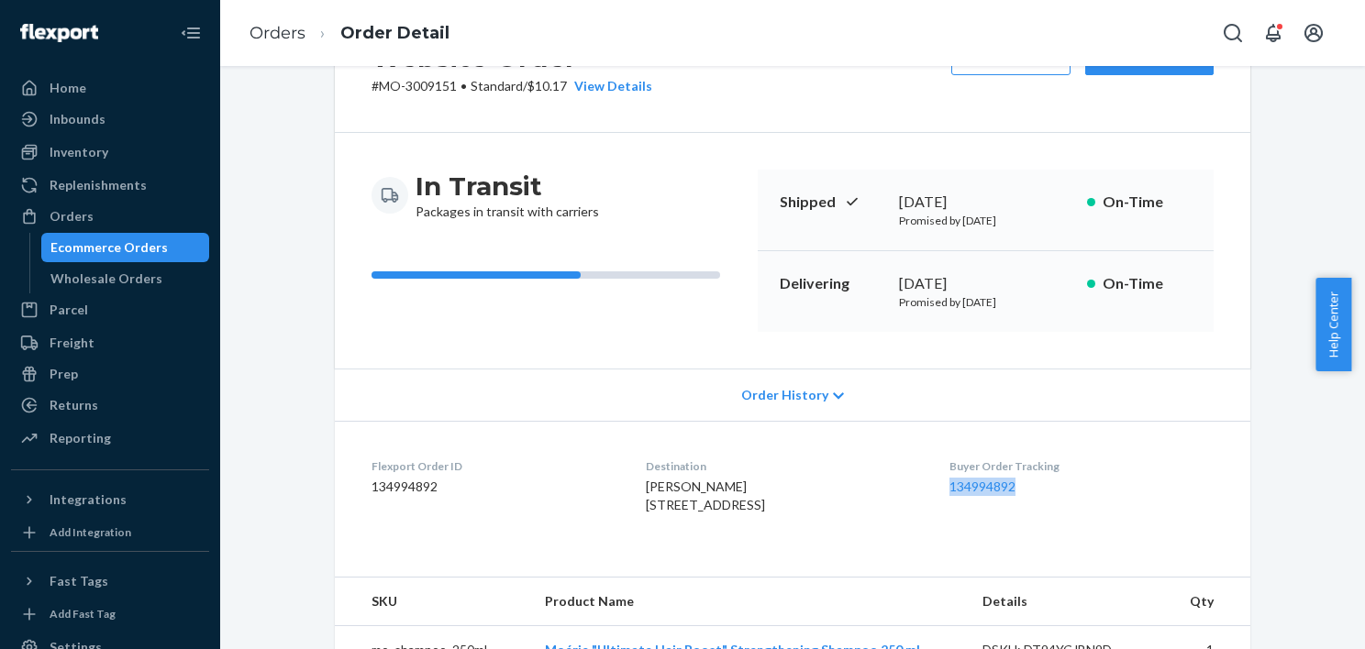
copy link "134994892"
drag, startPoint x: 1053, startPoint y: 488, endPoint x: 958, endPoint y: 482, distance: 95.6
click at [958, 482] on dl "Flexport Order ID 134994892 Destination [PERSON_NAME] [STREET_ADDRESS] US Buyer…" at bounding box center [792, 490] width 915 height 138
drag, startPoint x: 958, startPoint y: 482, endPoint x: 984, endPoint y: 488, distance: 27.2
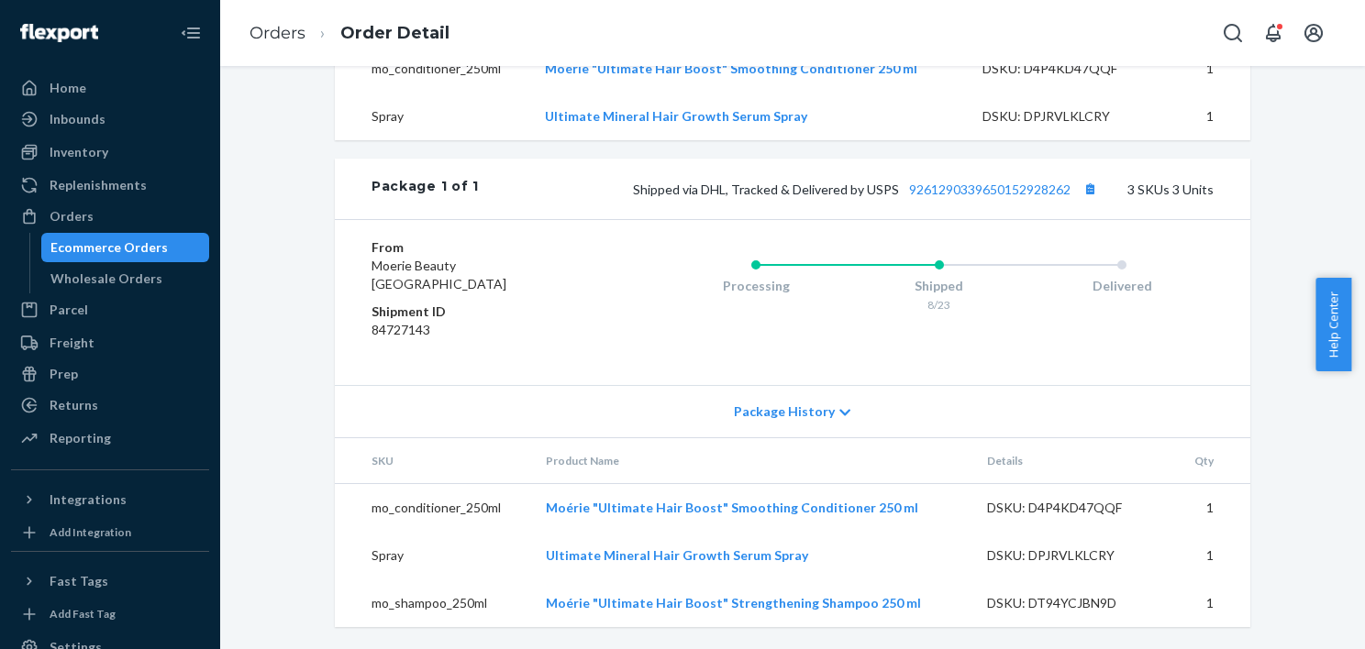
scroll to position [756, 0]
drag, startPoint x: 155, startPoint y: 242, endPoint x: 192, endPoint y: 220, distance: 42.8
click at [155, 242] on div "Ecommerce Orders" at bounding box center [108, 247] width 117 height 18
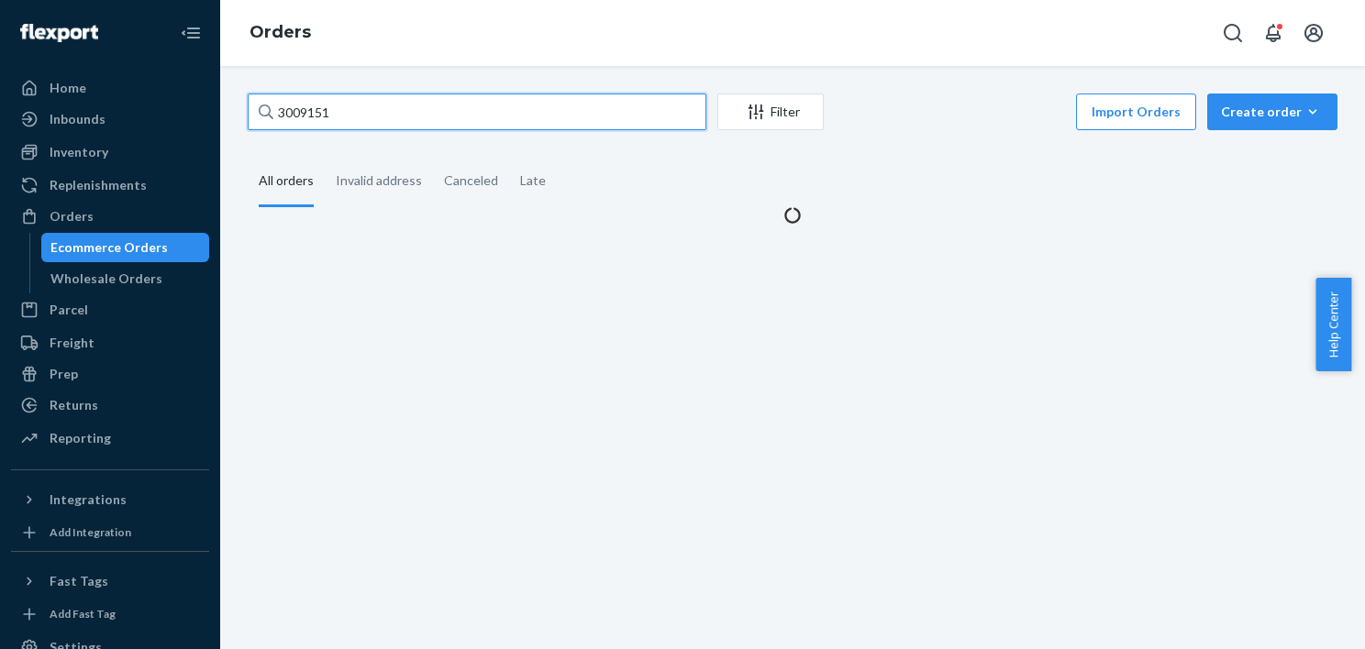
click at [465, 121] on input "3009151" at bounding box center [477, 112] width 459 height 37
paste input "2991076"
type input "2991076"
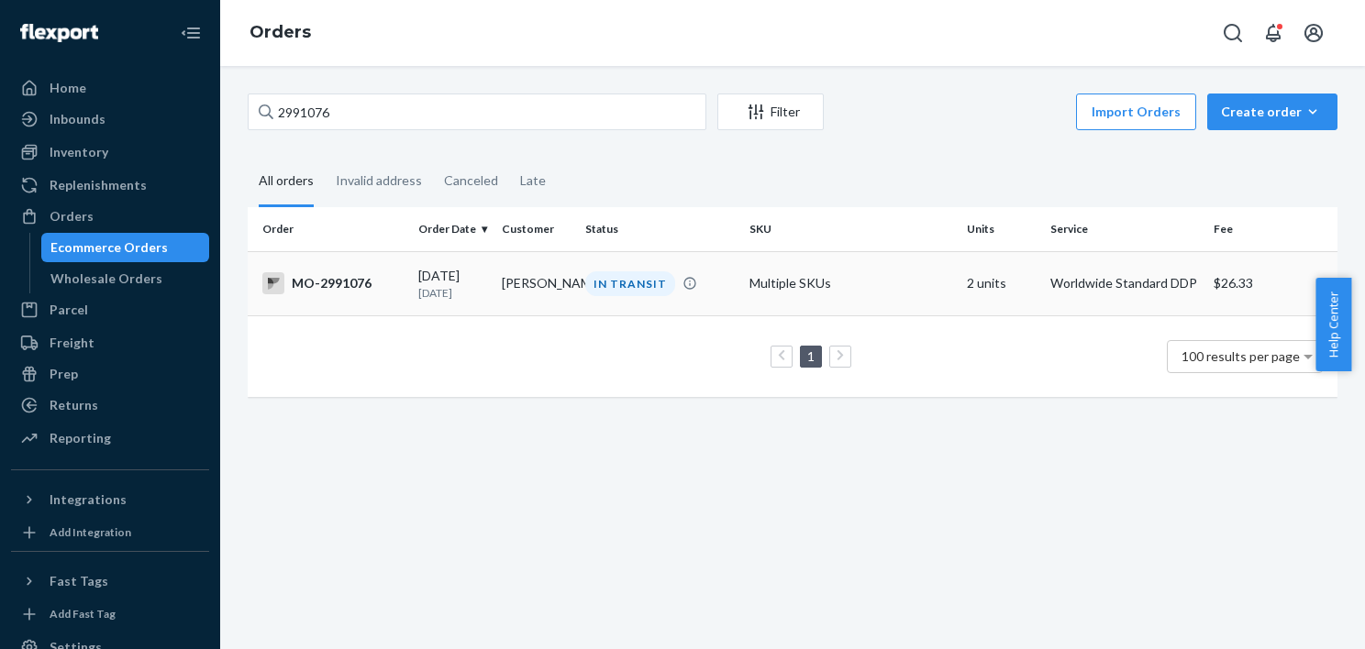
click at [578, 268] on td "IN TRANSIT" at bounding box center [659, 283] width 163 height 64
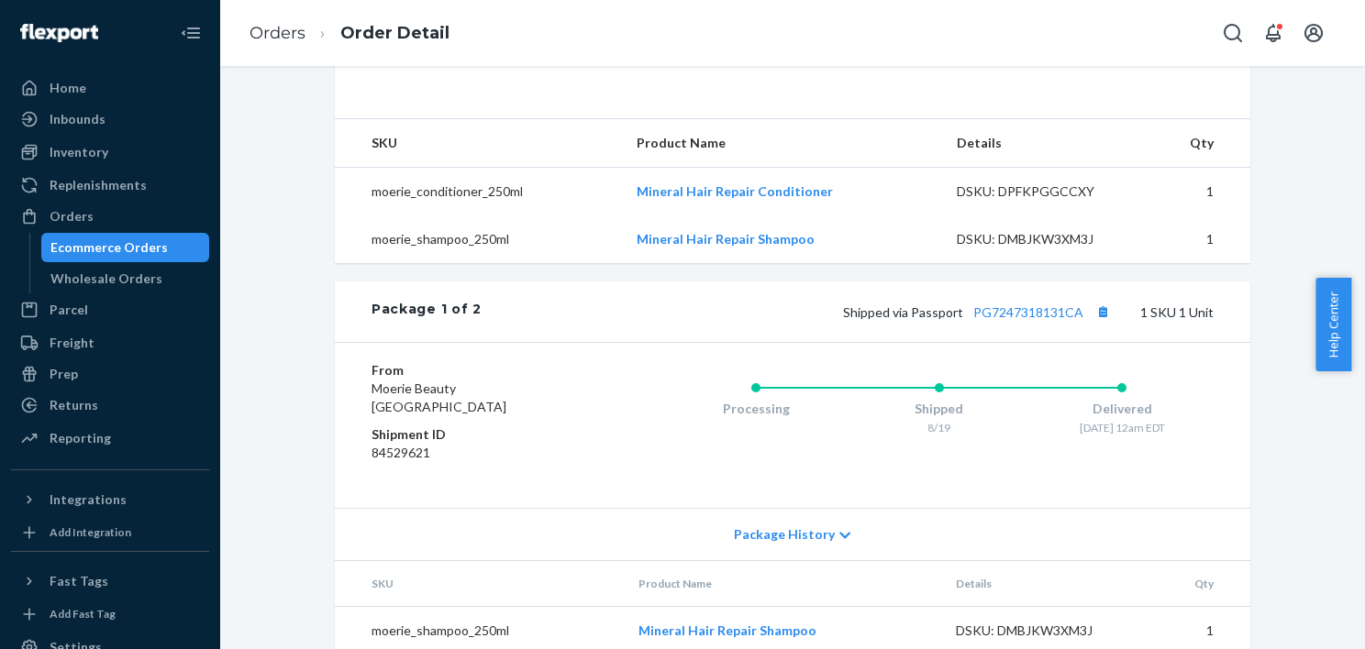
scroll to position [917, 0]
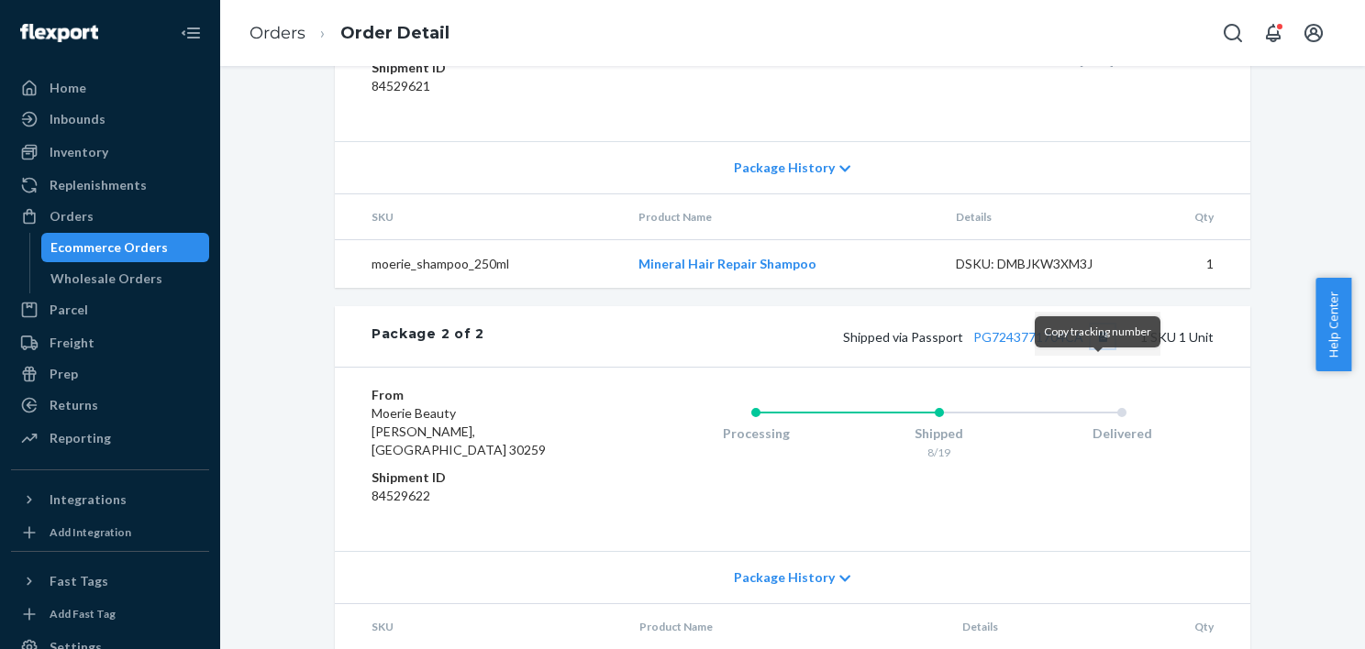
click at [1100, 349] on button "Copy tracking number" at bounding box center [1103, 337] width 24 height 24
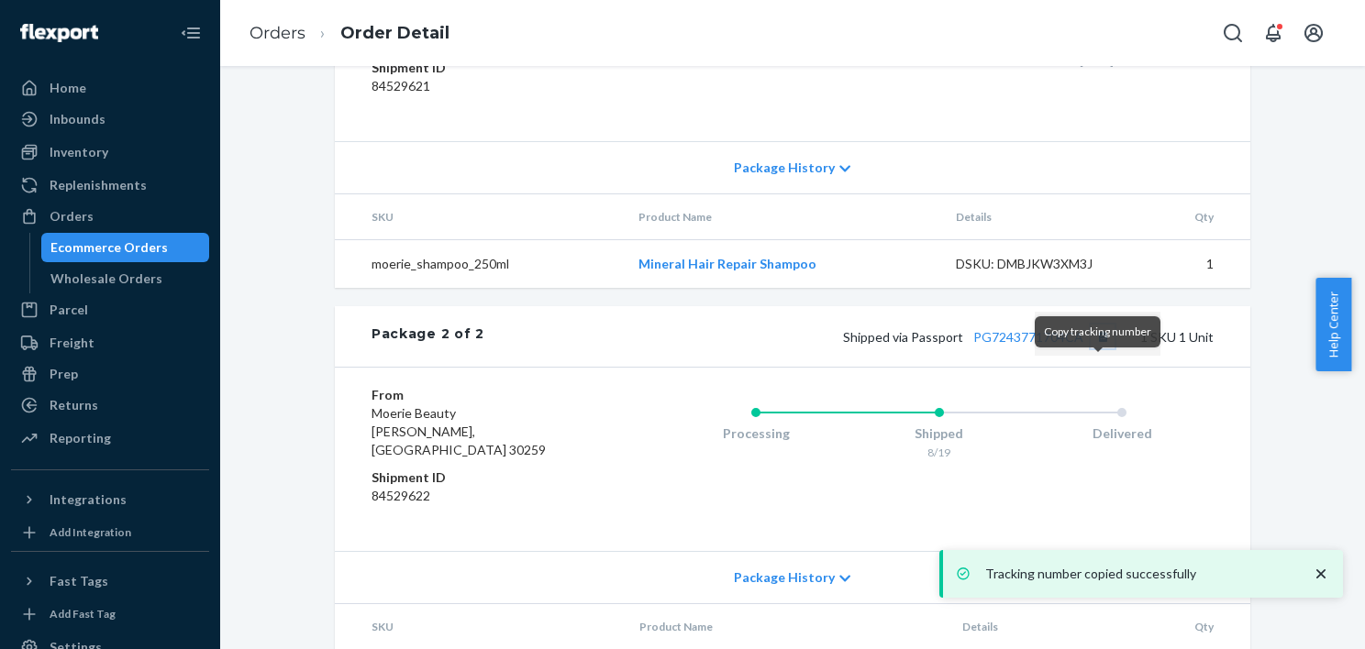
click at [1091, 349] on button "Copy tracking number" at bounding box center [1103, 337] width 24 height 24
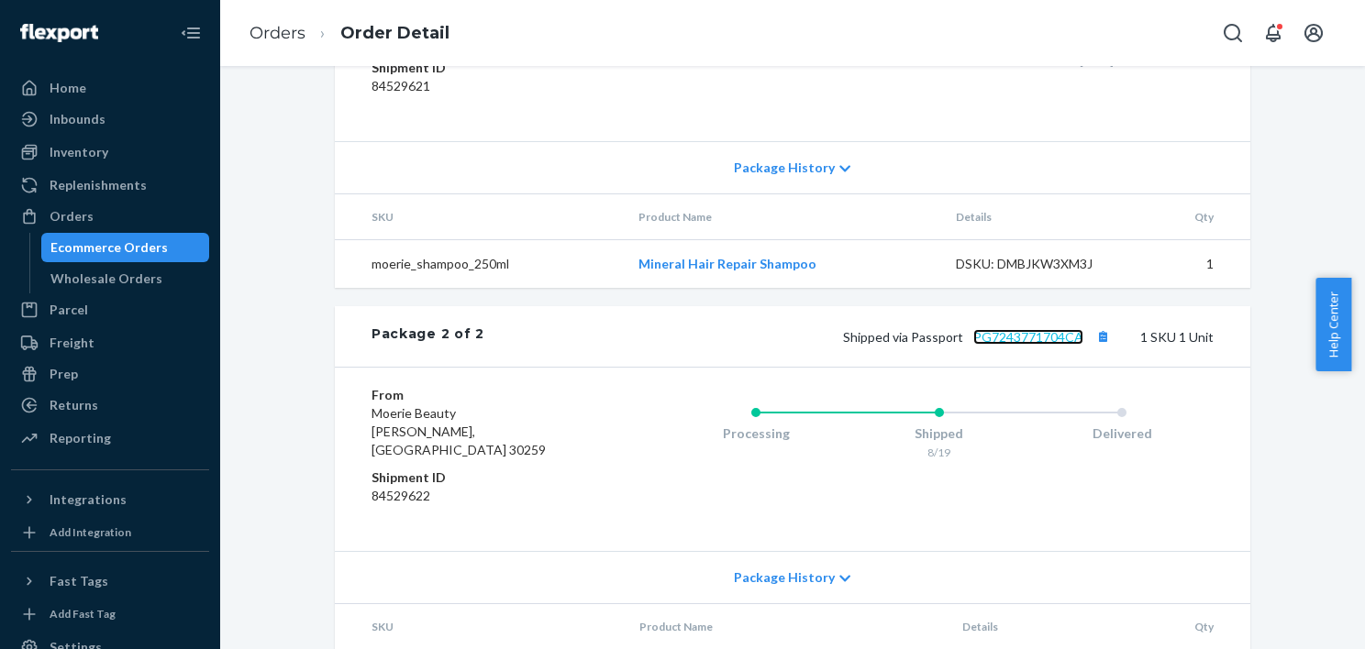
scroll to position [1004, 0]
